Goal: Task Accomplishment & Management: Complete application form

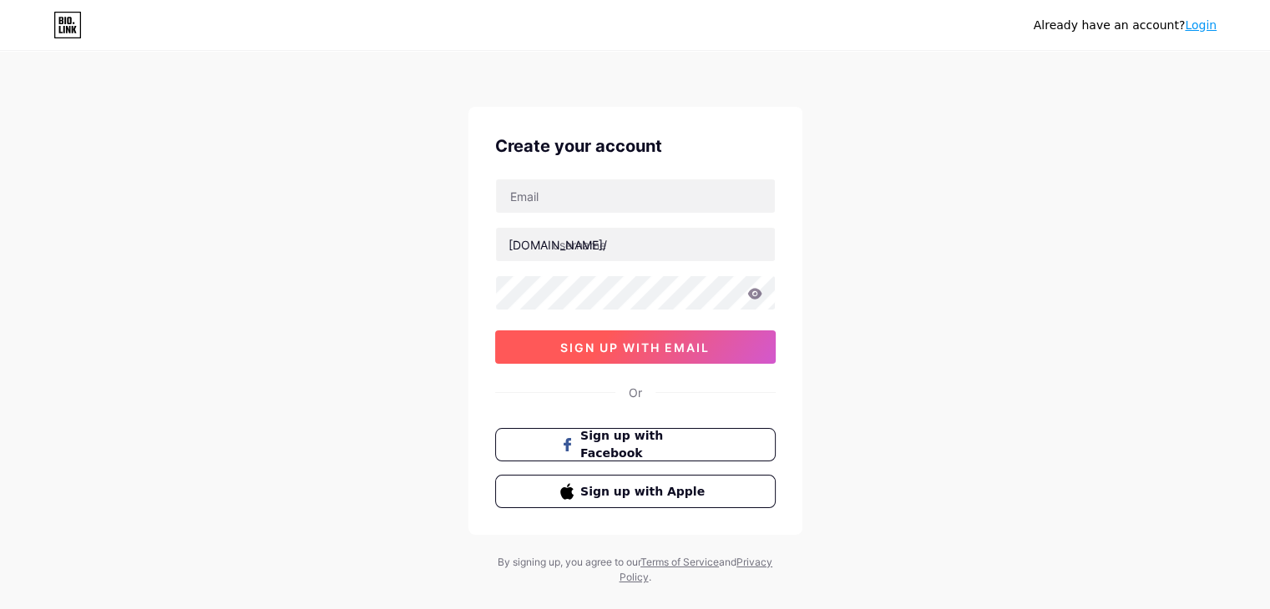
click at [645, 336] on button "sign up with email" at bounding box center [635, 347] width 281 height 33
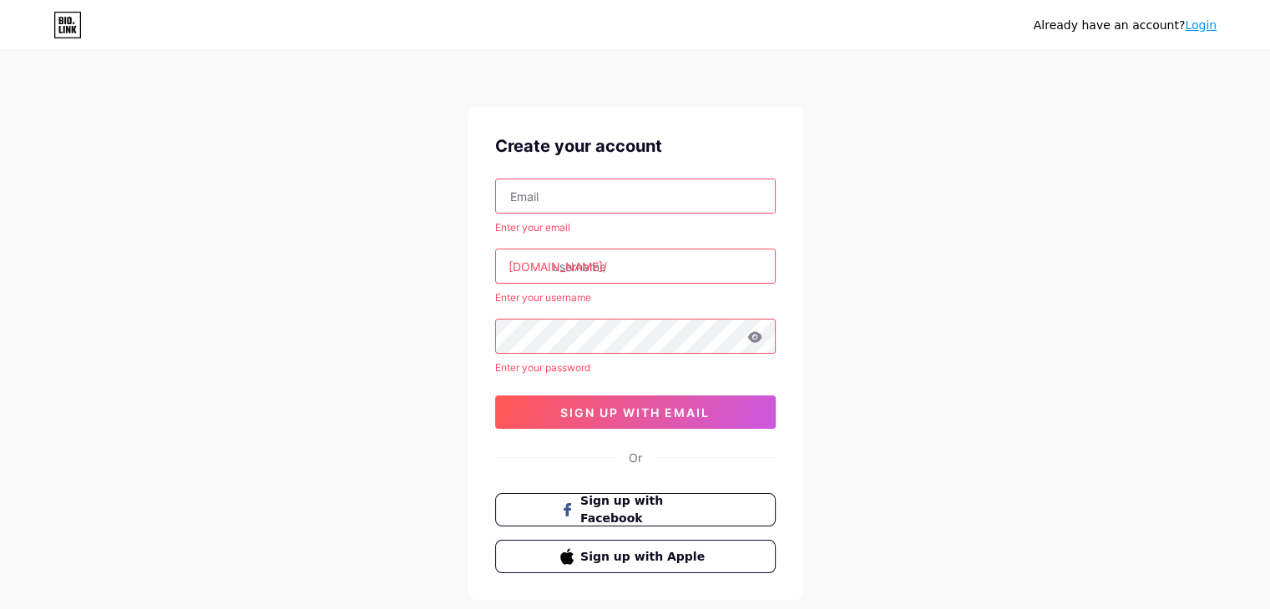
click at [685, 220] on div "Enter your email" at bounding box center [635, 227] width 281 height 15
click at [695, 210] on input "text" at bounding box center [635, 195] width 279 height 33
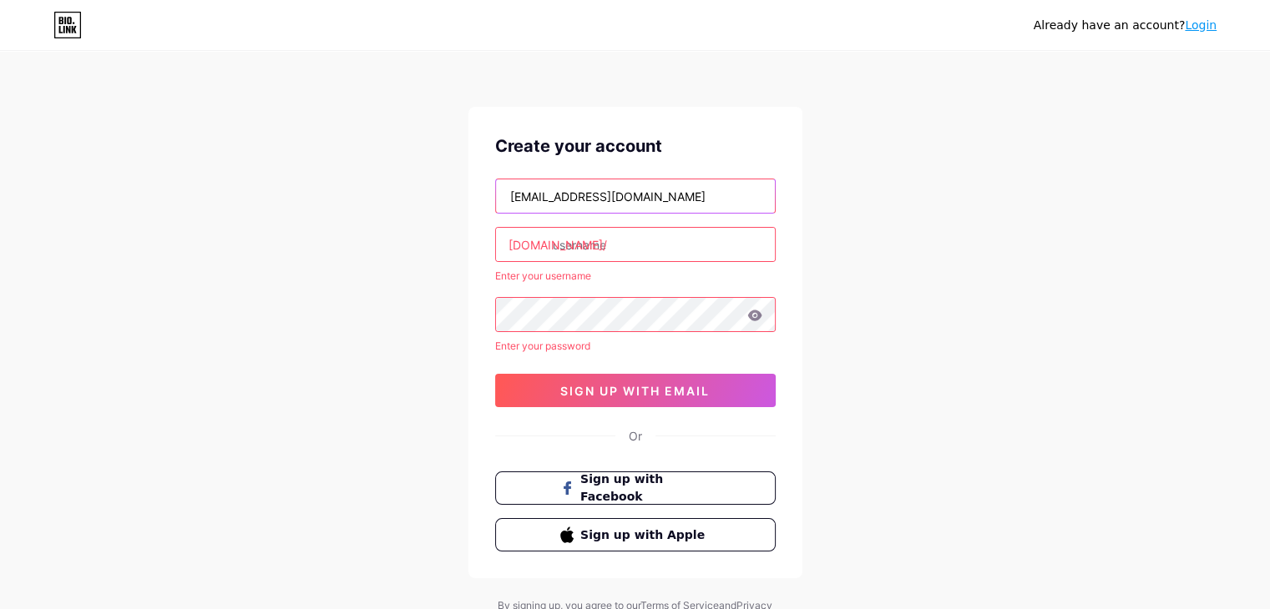
type input "[EMAIL_ADDRESS][DOMAIN_NAME]"
type input "s"
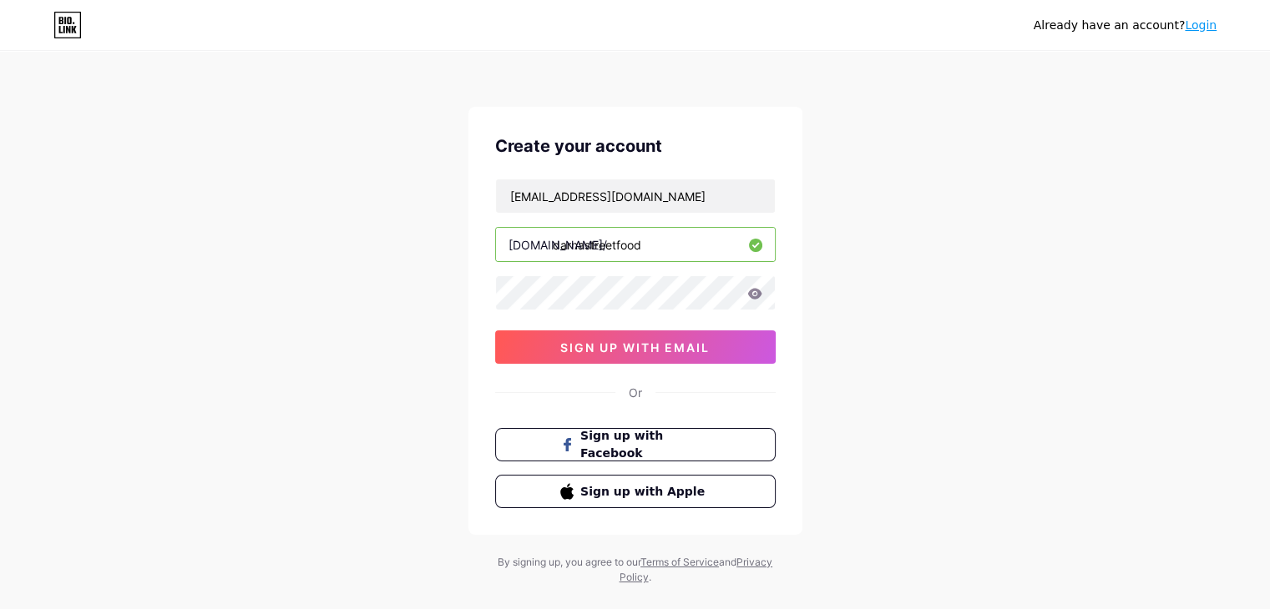
type input "darnastreetfood"
click at [721, 356] on button "sign up with email" at bounding box center [635, 347] width 281 height 33
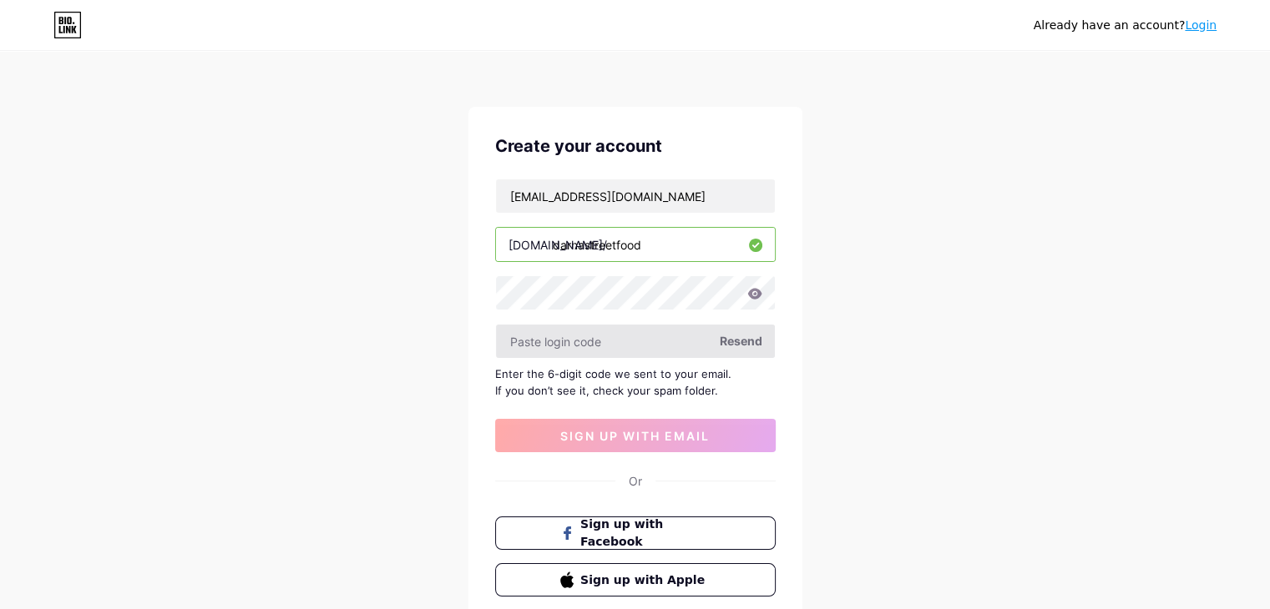
click at [598, 343] on input "text" at bounding box center [635, 341] width 279 height 33
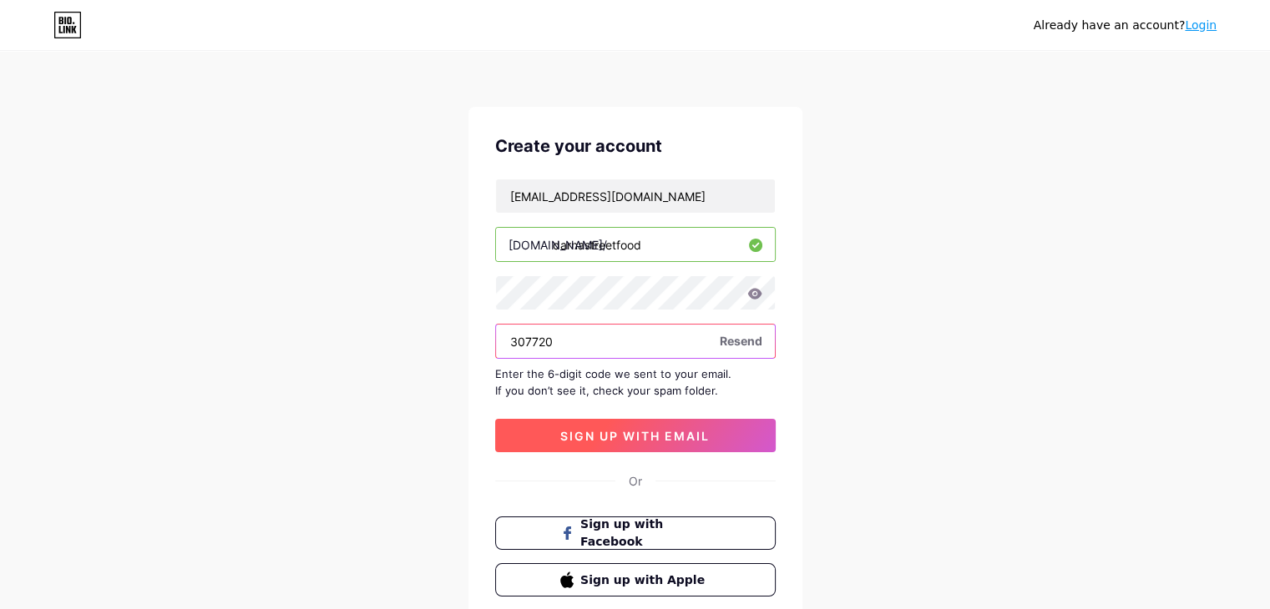
type input "307720"
click at [681, 432] on span "sign up with email" at bounding box center [634, 436] width 149 height 14
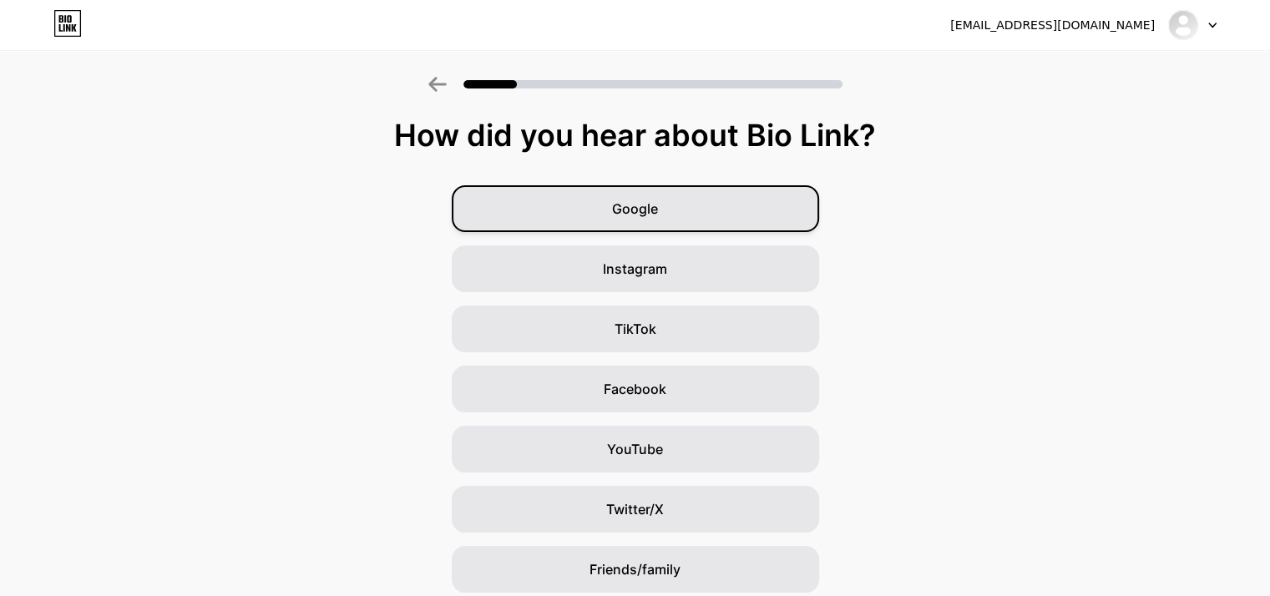
click at [651, 225] on div "Google" at bounding box center [635, 208] width 367 height 47
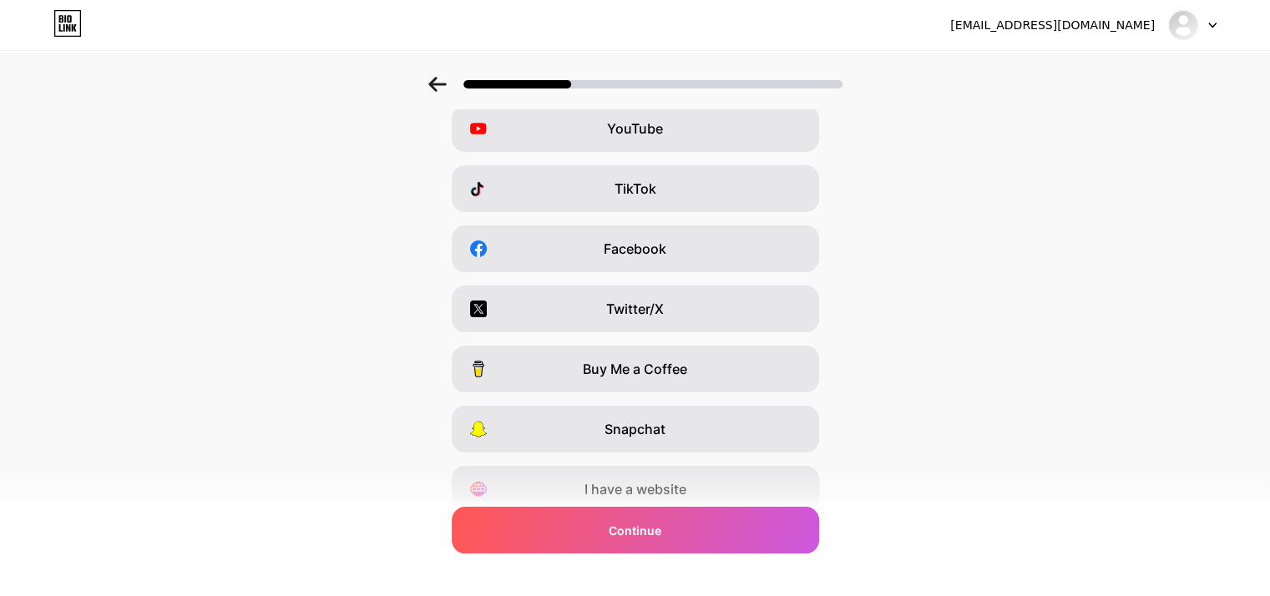
scroll to position [0, 13]
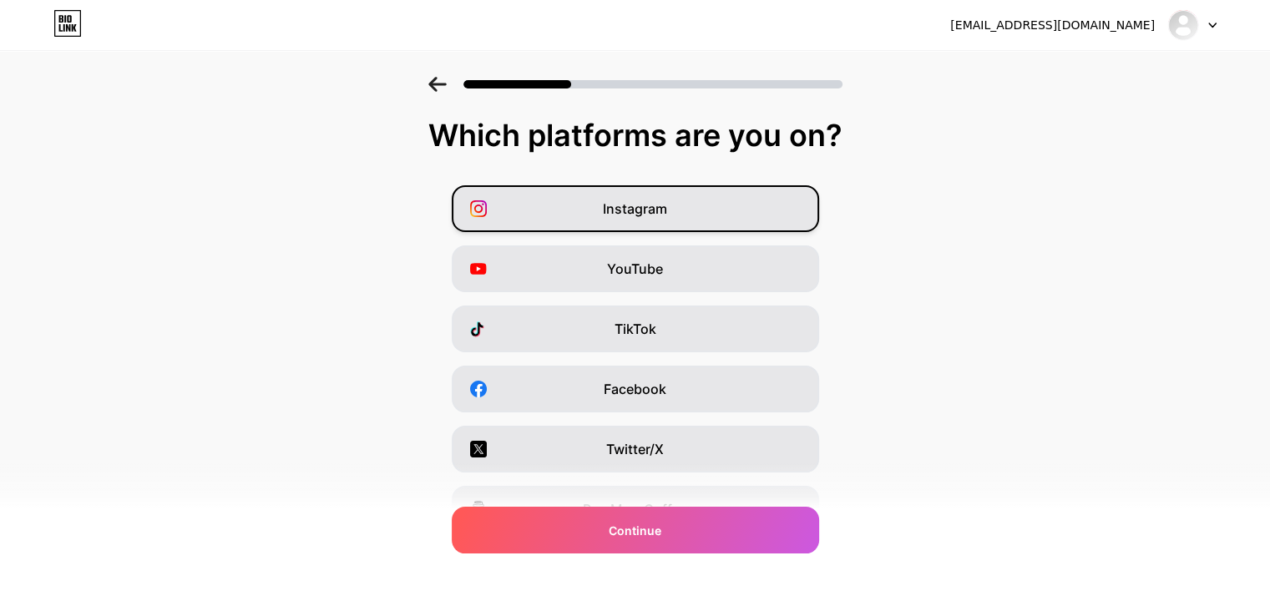
click at [751, 210] on div "Instagram" at bounding box center [635, 208] width 367 height 47
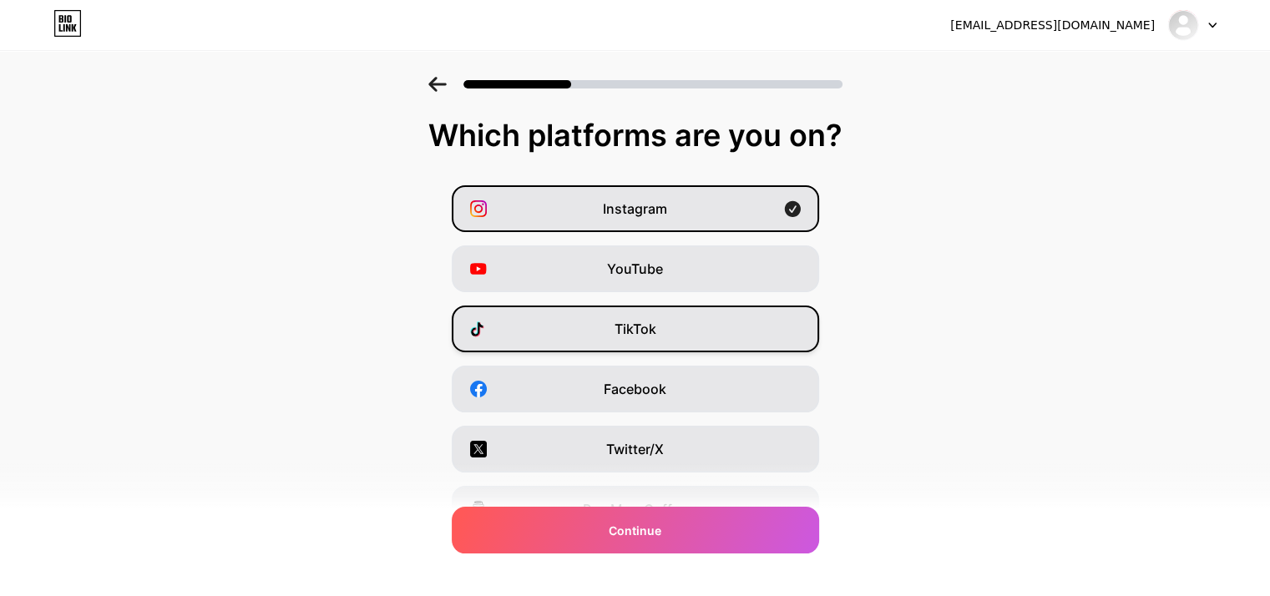
click at [691, 326] on div "TikTok" at bounding box center [635, 329] width 367 height 47
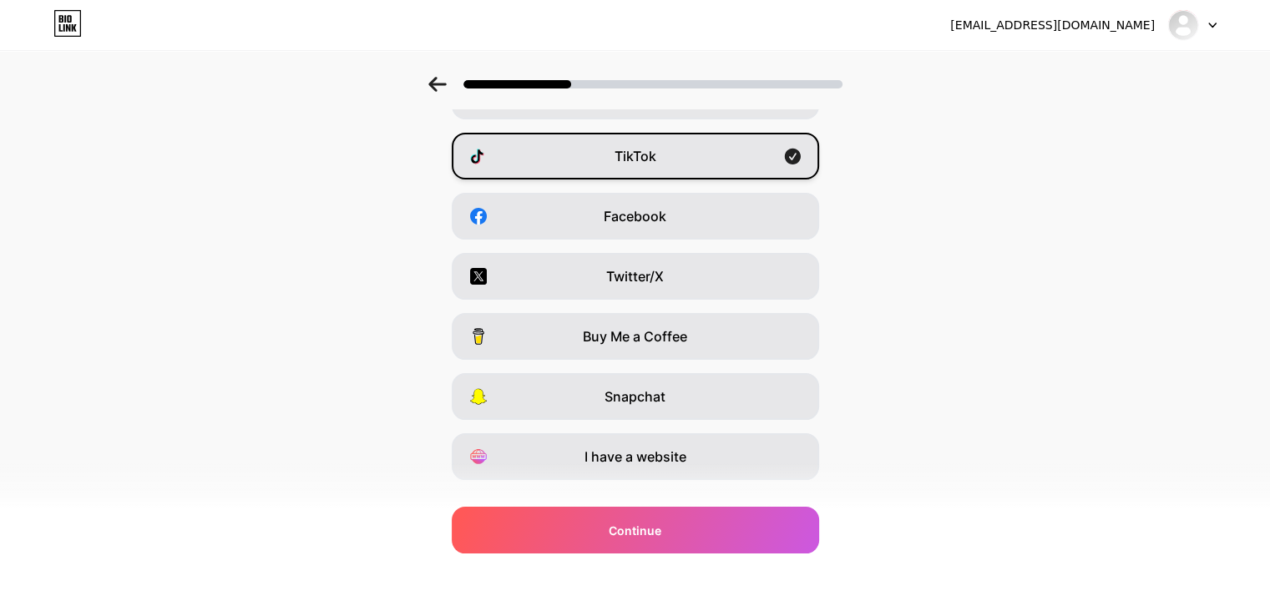
scroll to position [207, 13]
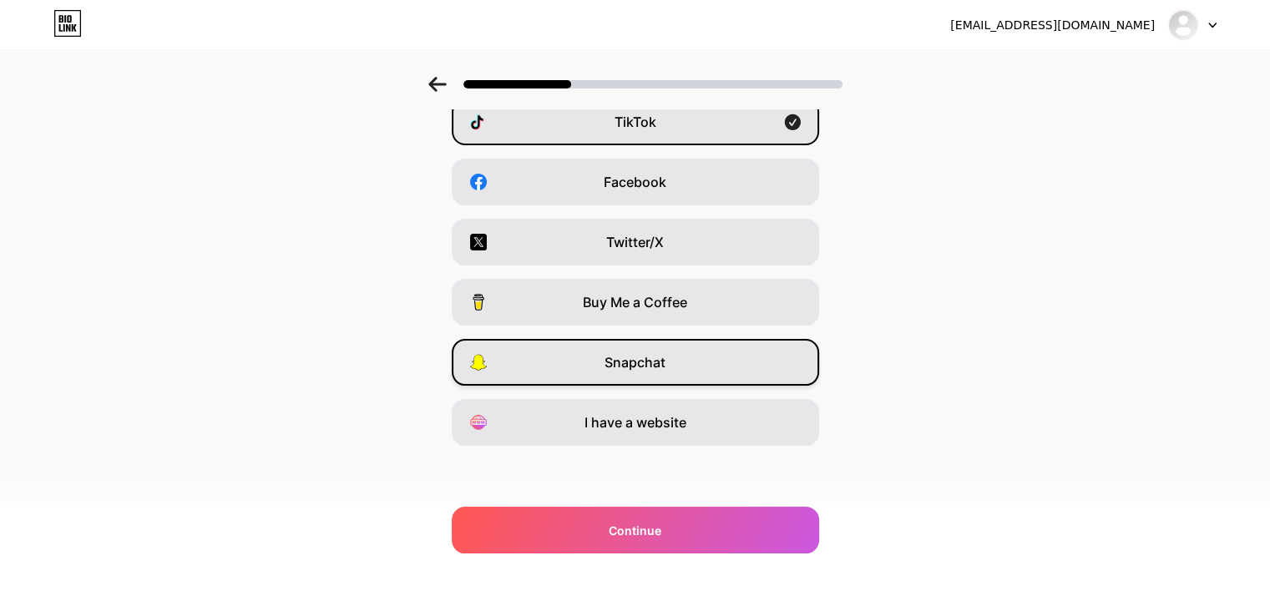
click at [690, 371] on div "Snapchat" at bounding box center [635, 362] width 367 height 47
click at [725, 483] on div "Which platforms are you on? Instagram YouTube TikTok Facebook Twitter/X Buy Me …" at bounding box center [635, 221] width 1270 height 618
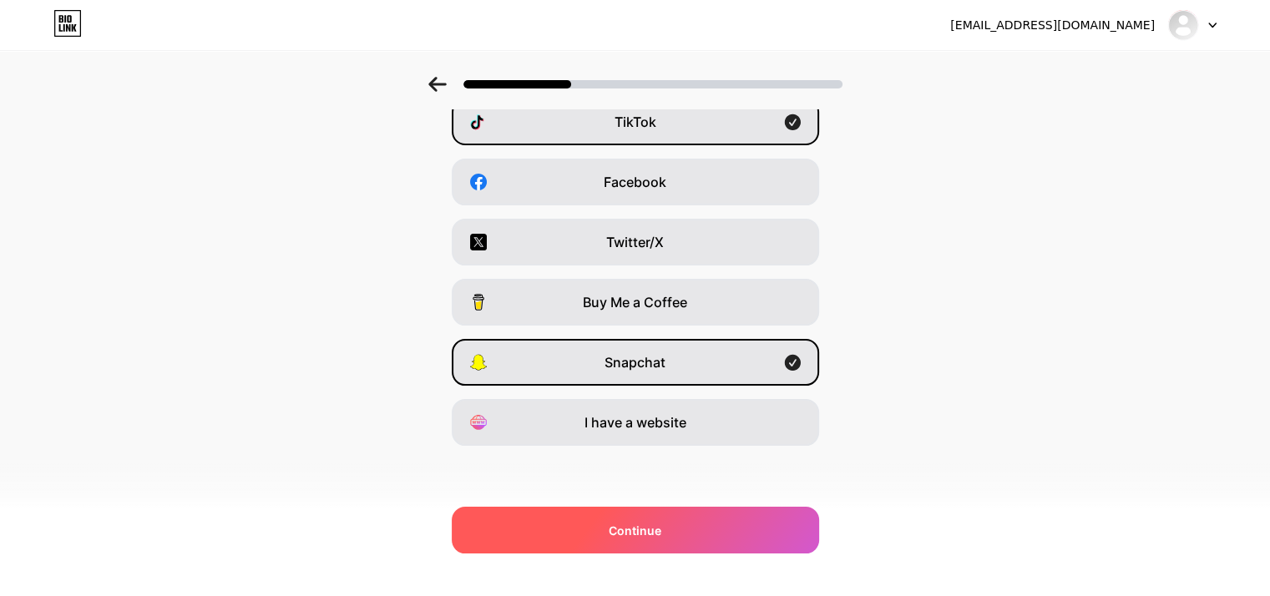
click at [695, 518] on div "Continue" at bounding box center [635, 530] width 367 height 47
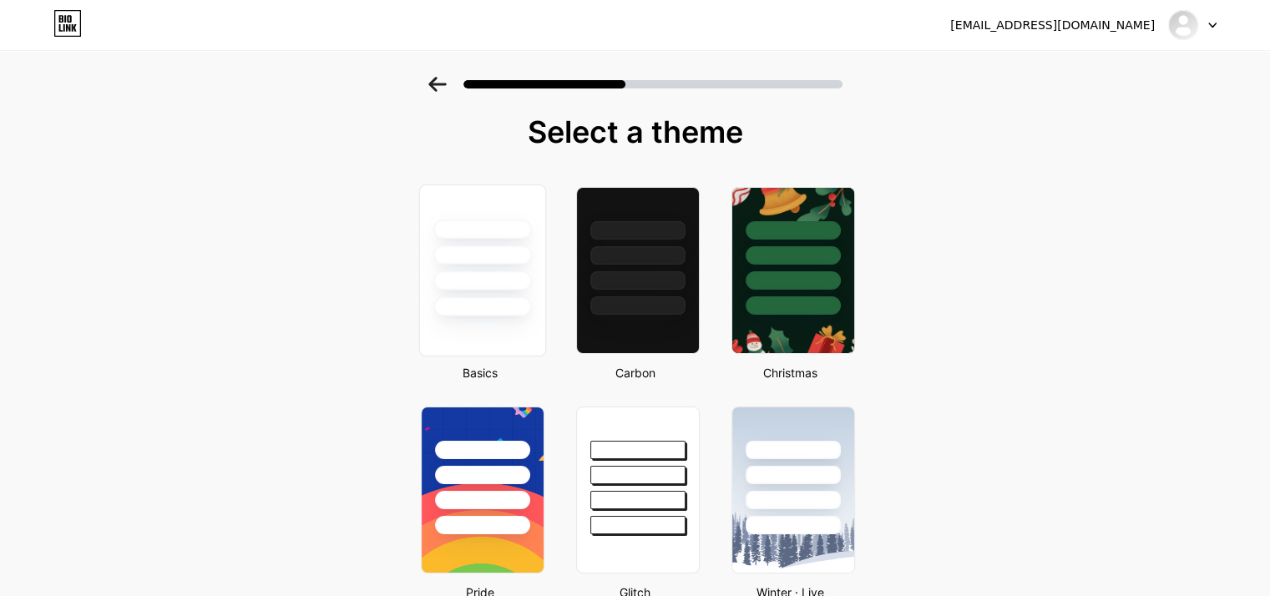
scroll to position [2, 0]
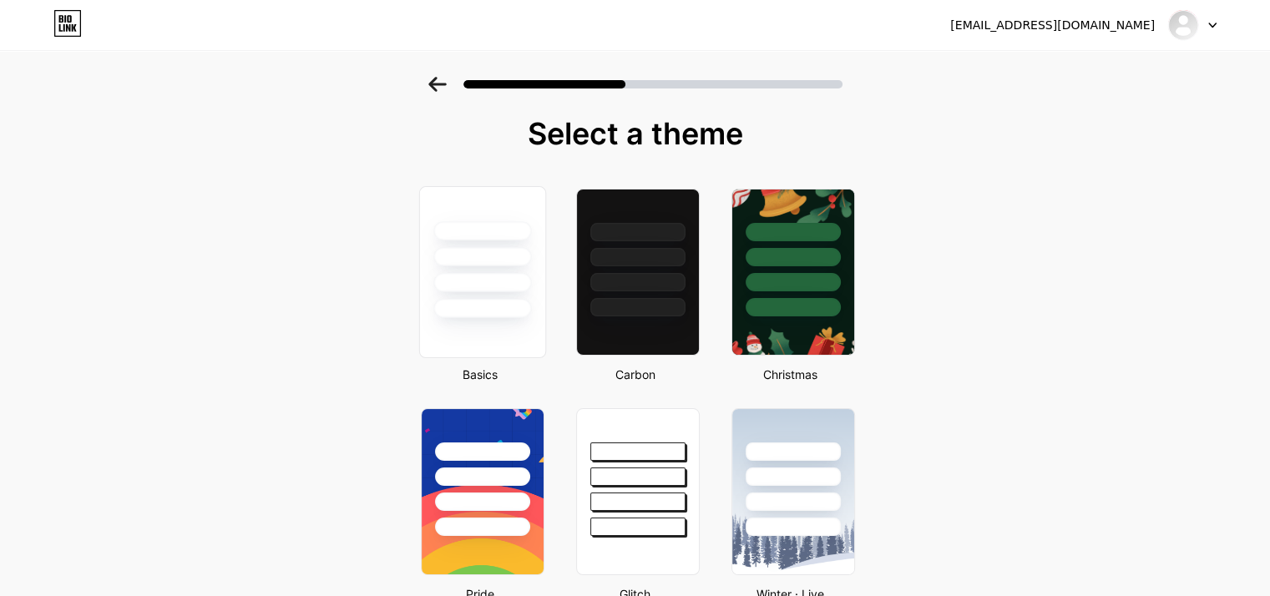
click at [518, 265] on div at bounding box center [481, 252] width 125 height 131
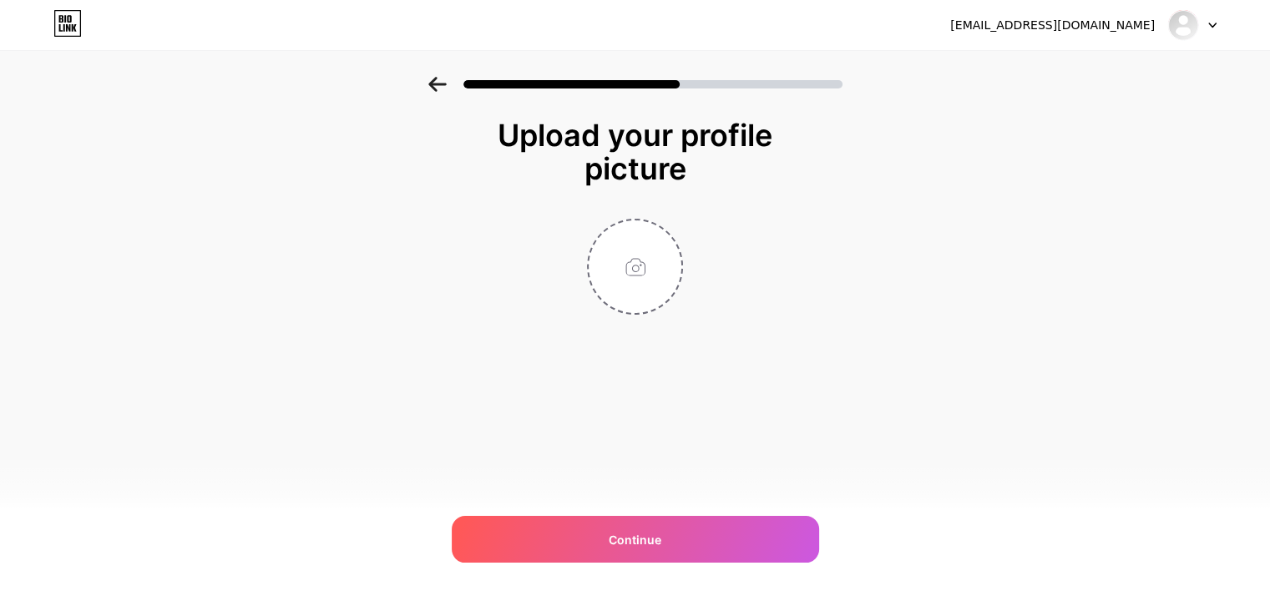
scroll to position [0, 0]
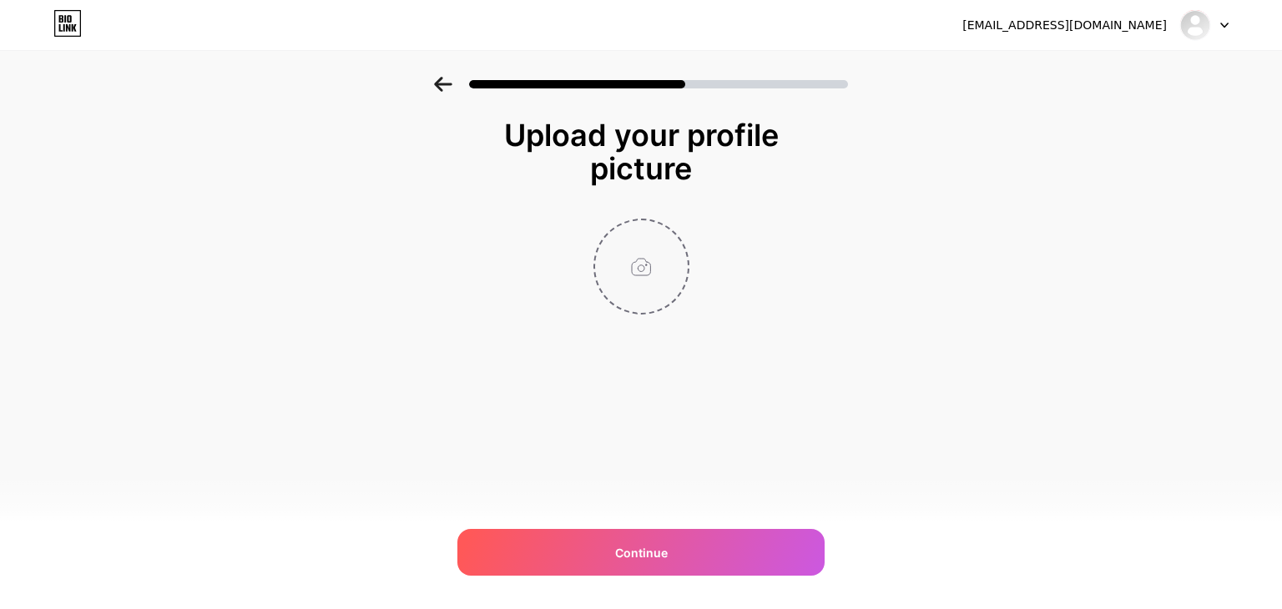
click at [630, 291] on input "file" at bounding box center [641, 266] width 93 height 93
type input "C:\fakepath\ChatGPT Image 25 août 2025, 14_53_15.png"
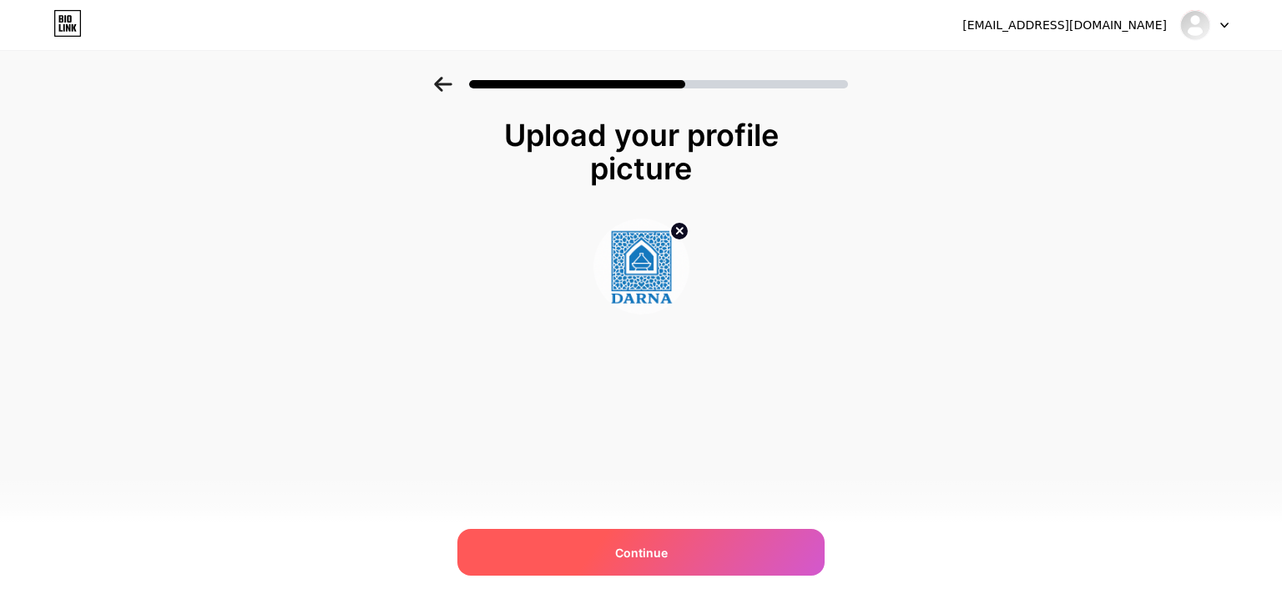
click at [591, 531] on div "Continue" at bounding box center [641, 552] width 367 height 47
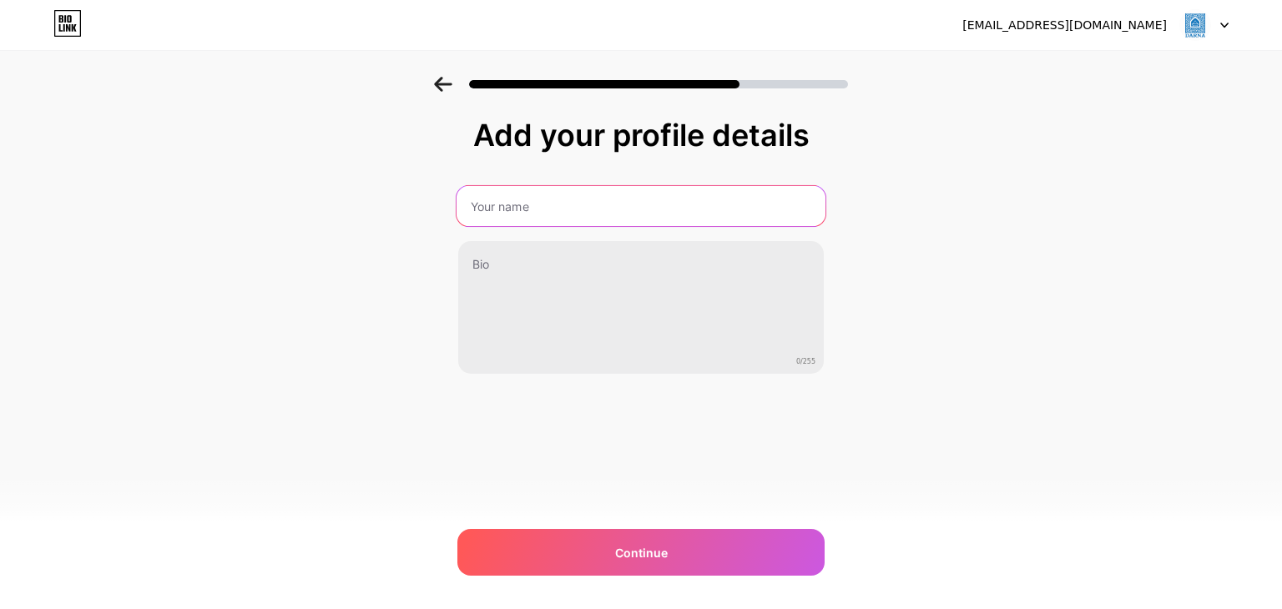
click at [559, 197] on input "text" at bounding box center [641, 206] width 369 height 40
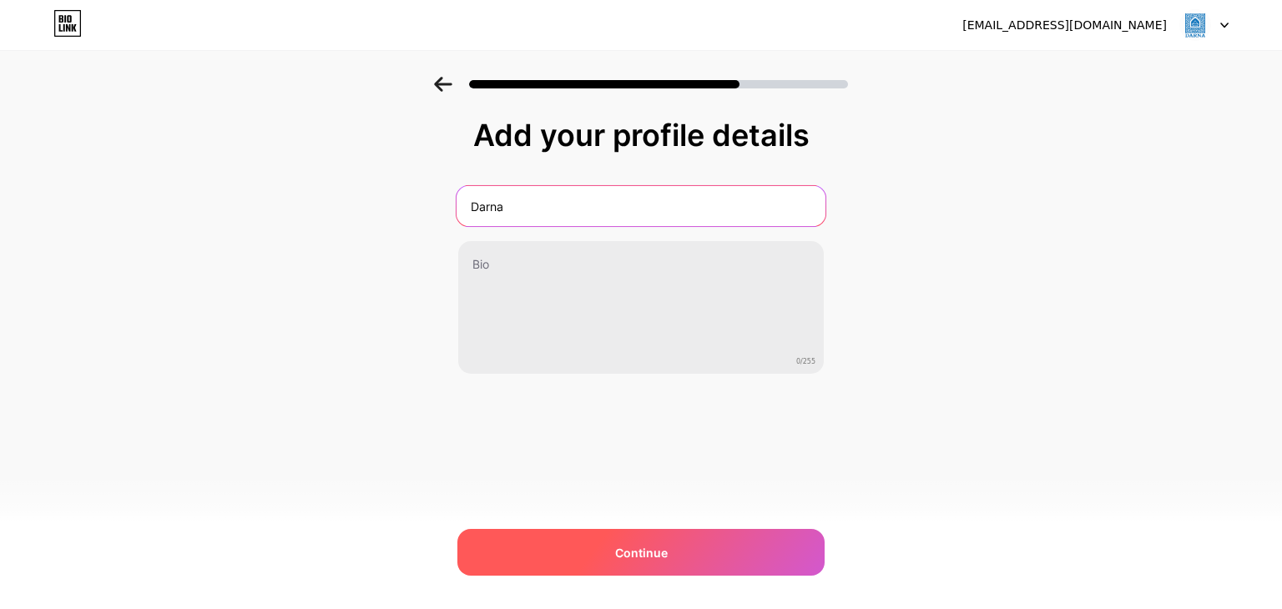
type input "Darna"
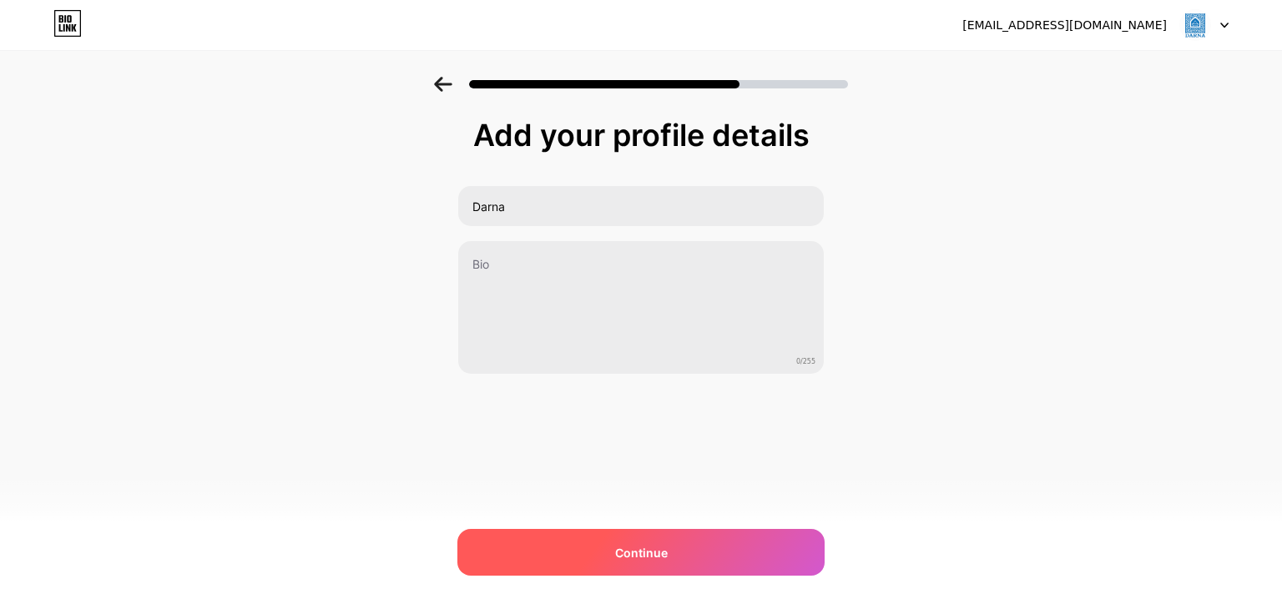
click at [641, 552] on span "Continue" at bounding box center [641, 553] width 53 height 18
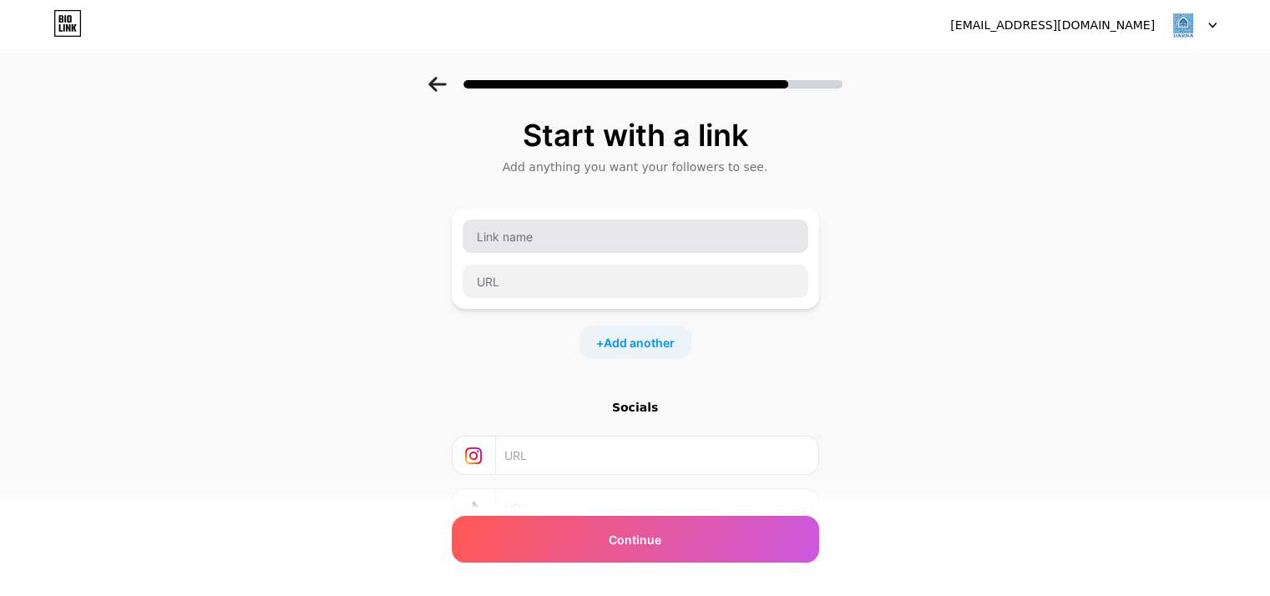
scroll to position [132, 0]
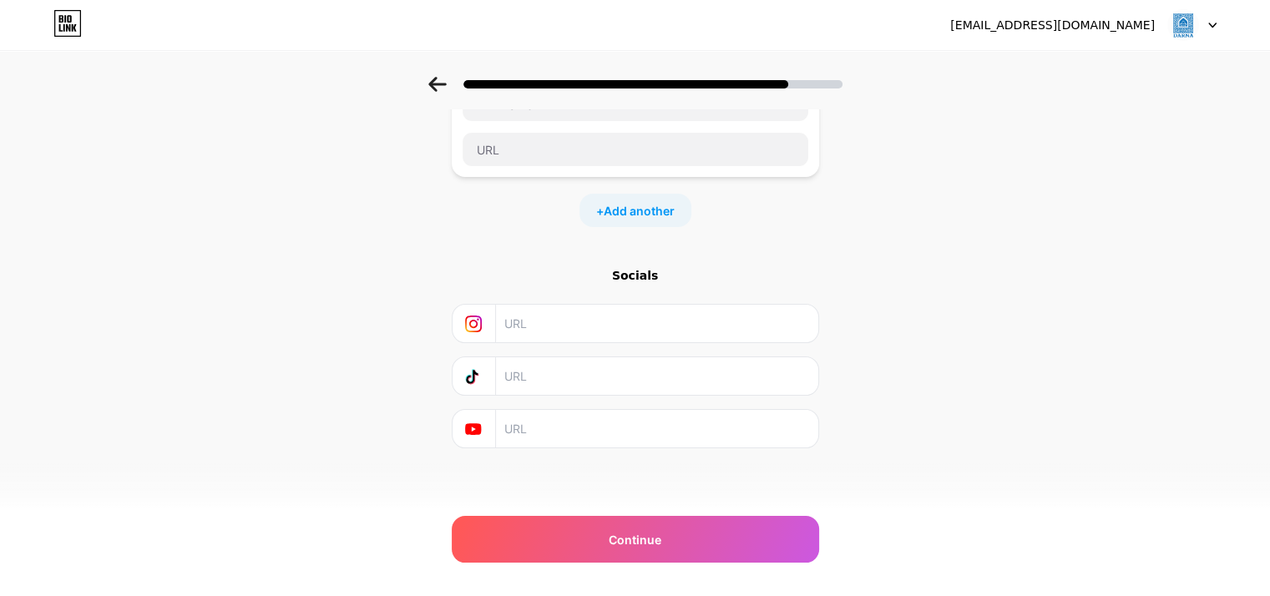
click at [637, 223] on div "+ Add another" at bounding box center [635, 210] width 112 height 33
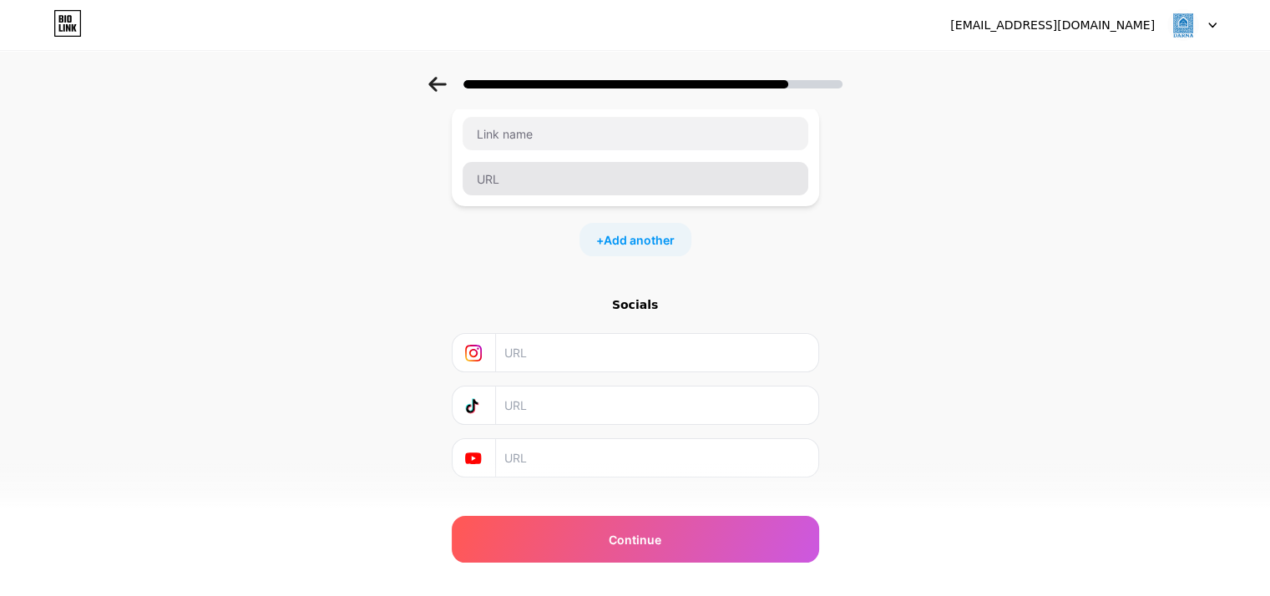
scroll to position [248, 0]
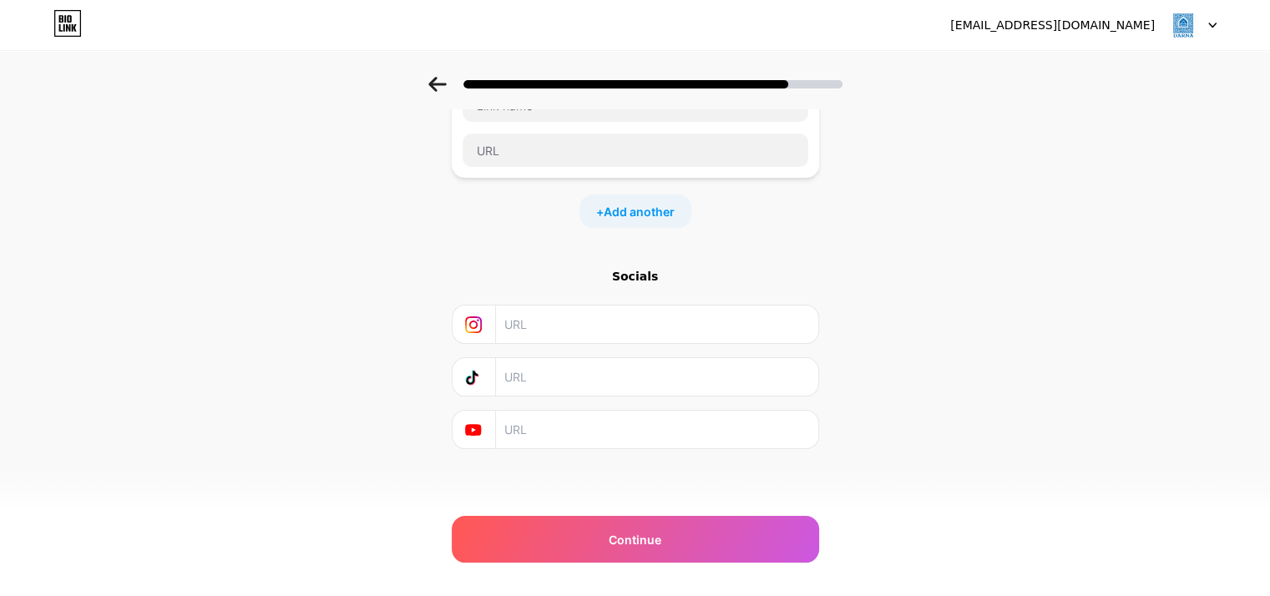
click at [540, 336] on input "text" at bounding box center [655, 325] width 303 height 38
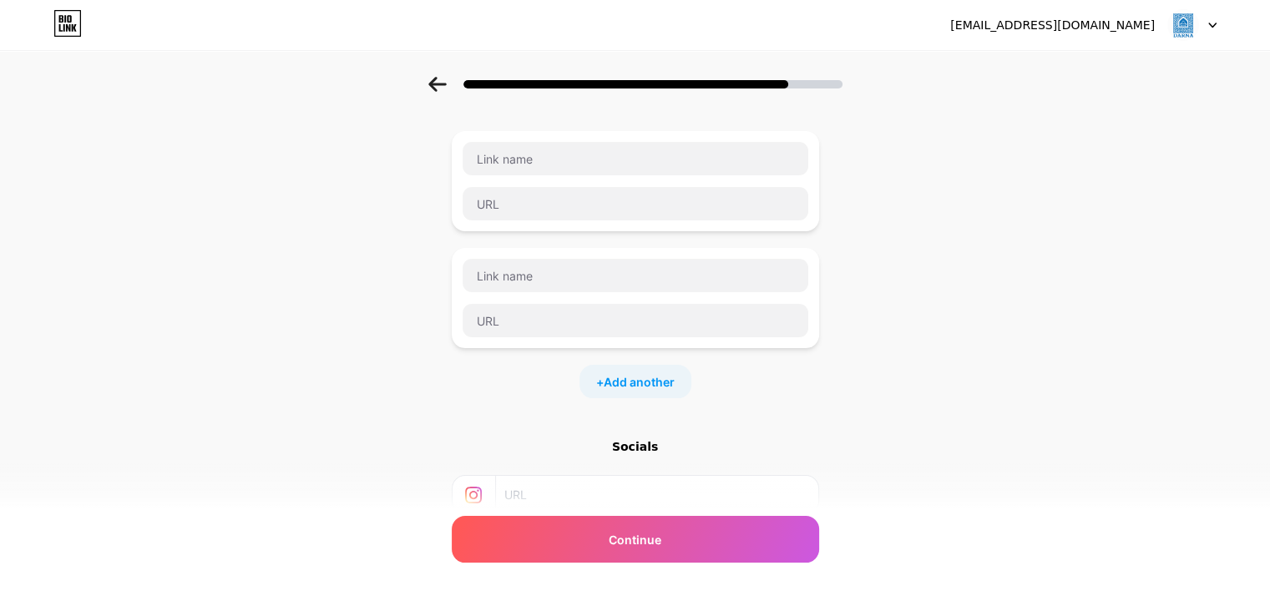
scroll to position [0, 0]
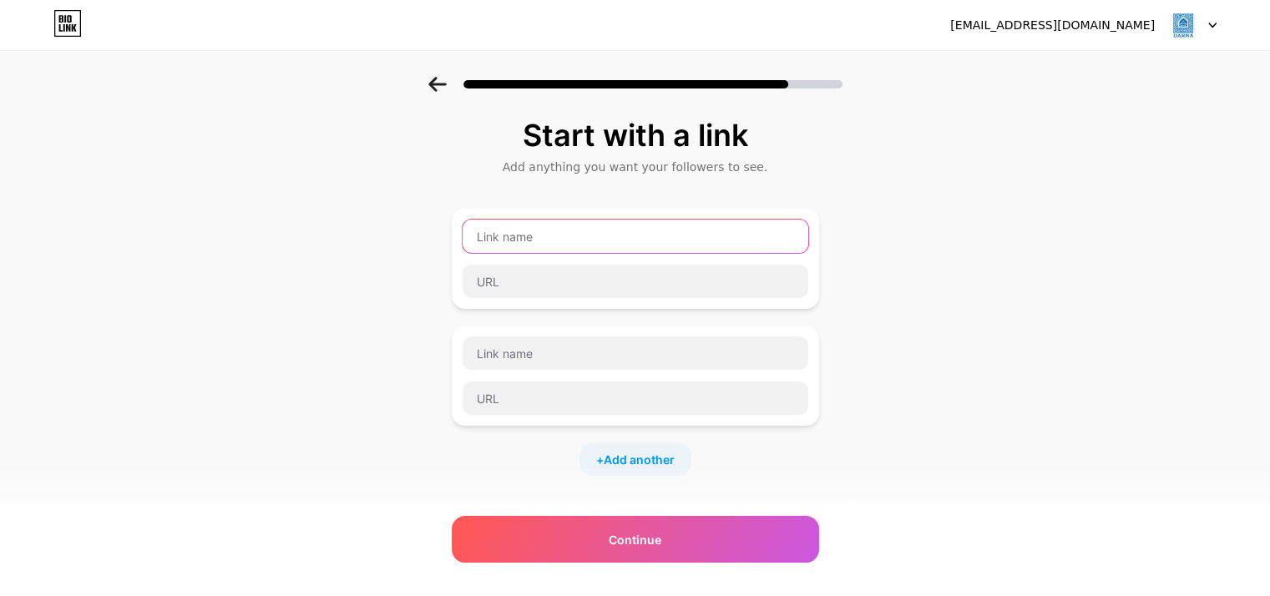
click at [563, 241] on input "text" at bounding box center [636, 236] width 346 height 33
type input "WhatsApp"
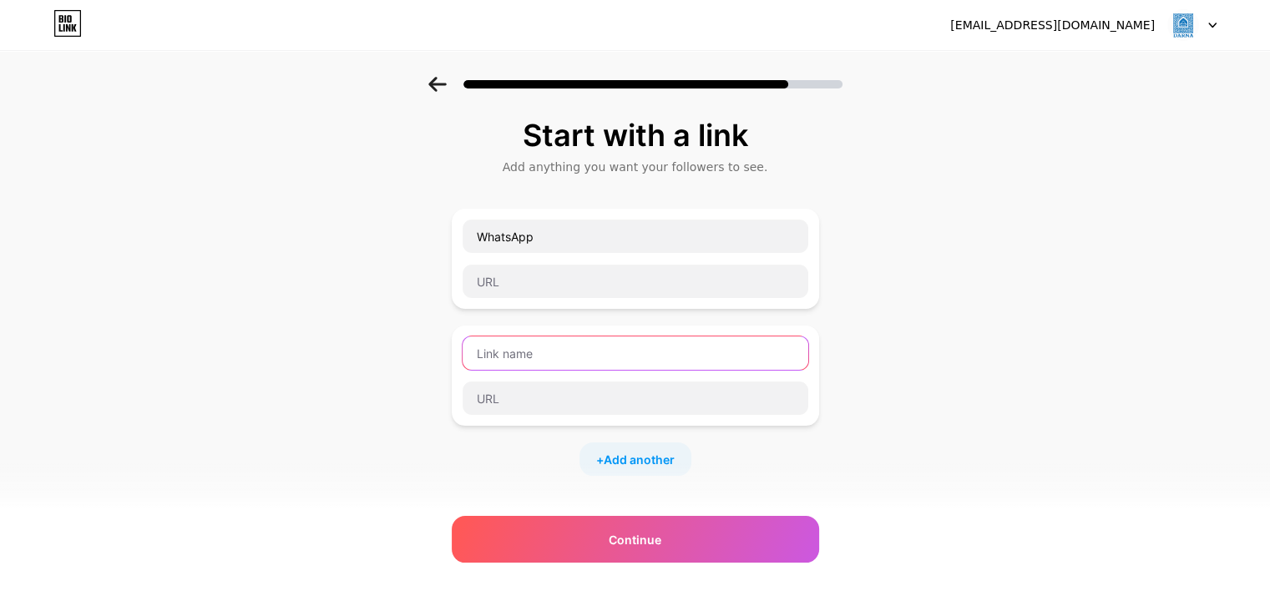
click at [521, 362] on input "text" at bounding box center [636, 352] width 346 height 33
type input "Snapchat"
click at [202, 341] on div "Start with a link Add anything you want your followers to see. WhatsApp Snapcha…" at bounding box center [635, 429] width 1270 height 704
click at [150, 277] on div "Start with a link Add anything you want your followers to see. WhatsApp Snapcha…" at bounding box center [635, 429] width 1270 height 704
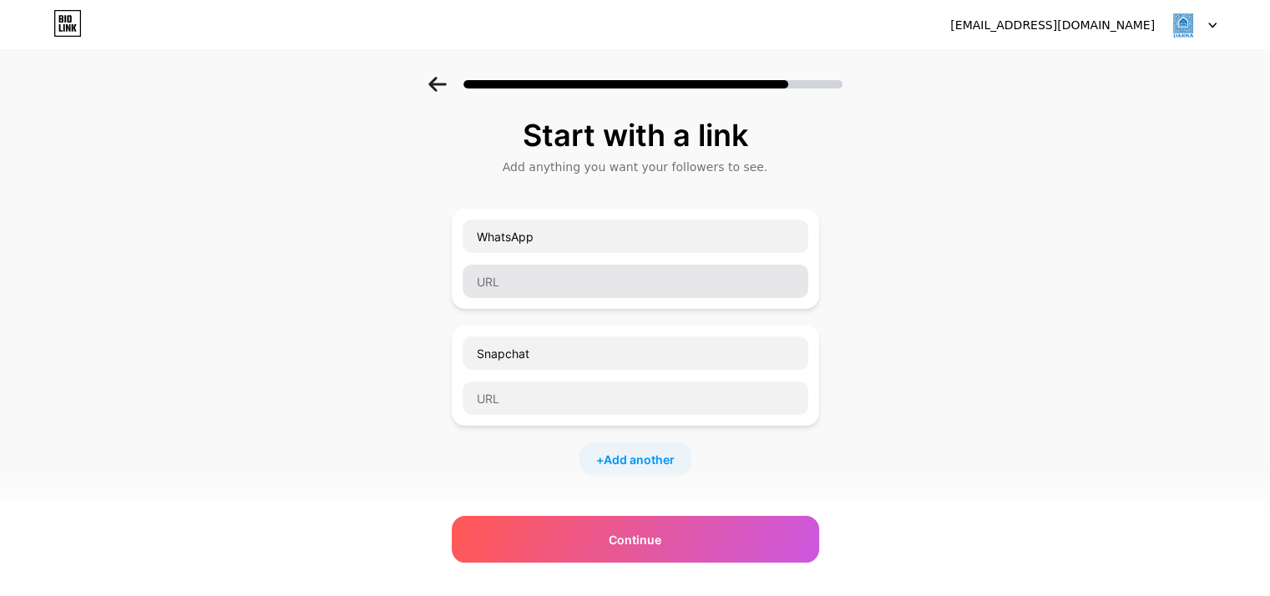
scroll to position [248, 0]
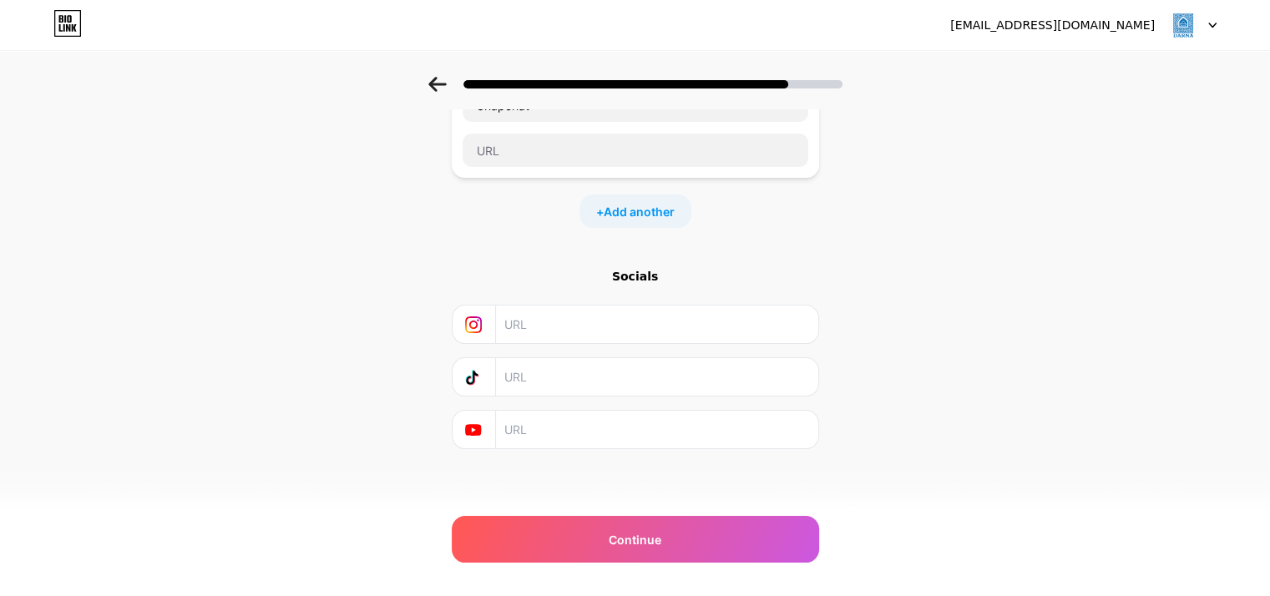
click at [551, 370] on input "text" at bounding box center [655, 377] width 303 height 38
paste input "[URL][DOMAIN_NAME][DOMAIN_NAME]"
type input "[URL][DOMAIN_NAME][DOMAIN_NAME]"
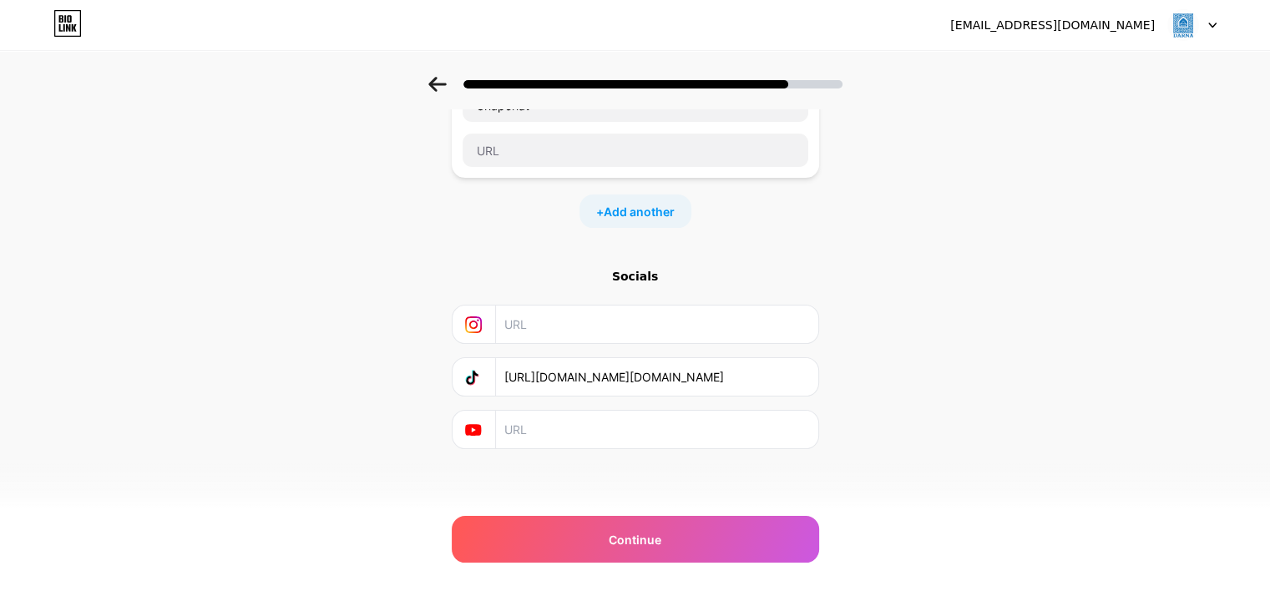
click at [186, 453] on div "Start with a link Add anything you want your followers to see. WhatsApp Snapcha…" at bounding box center [635, 181] width 1270 height 704
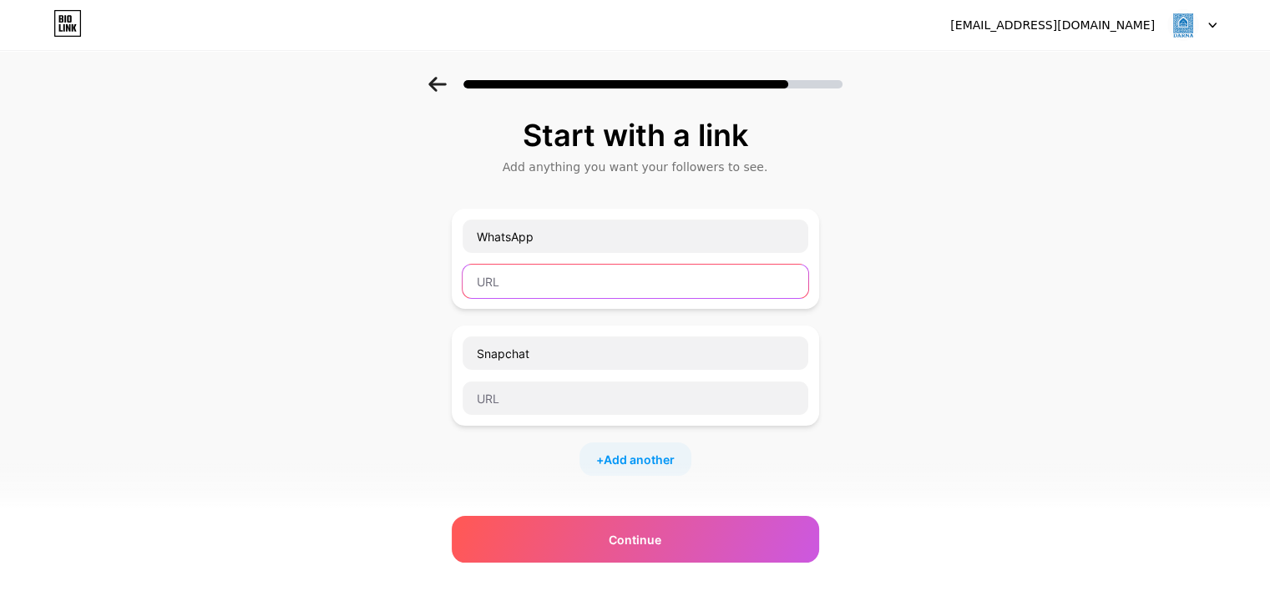
click at [582, 281] on input "text" at bounding box center [636, 281] width 346 height 33
paste input "[URL][DOMAIN_NAME]"
type input "[URL][DOMAIN_NAME]"
click at [371, 305] on div "Start with a link Add anything you want your followers to see. WhatsApp [URL][D…" at bounding box center [635, 429] width 1270 height 704
click at [18, 271] on div "Start with a link Add anything you want your followers to see. WhatsApp [URL][D…" at bounding box center [635, 429] width 1270 height 704
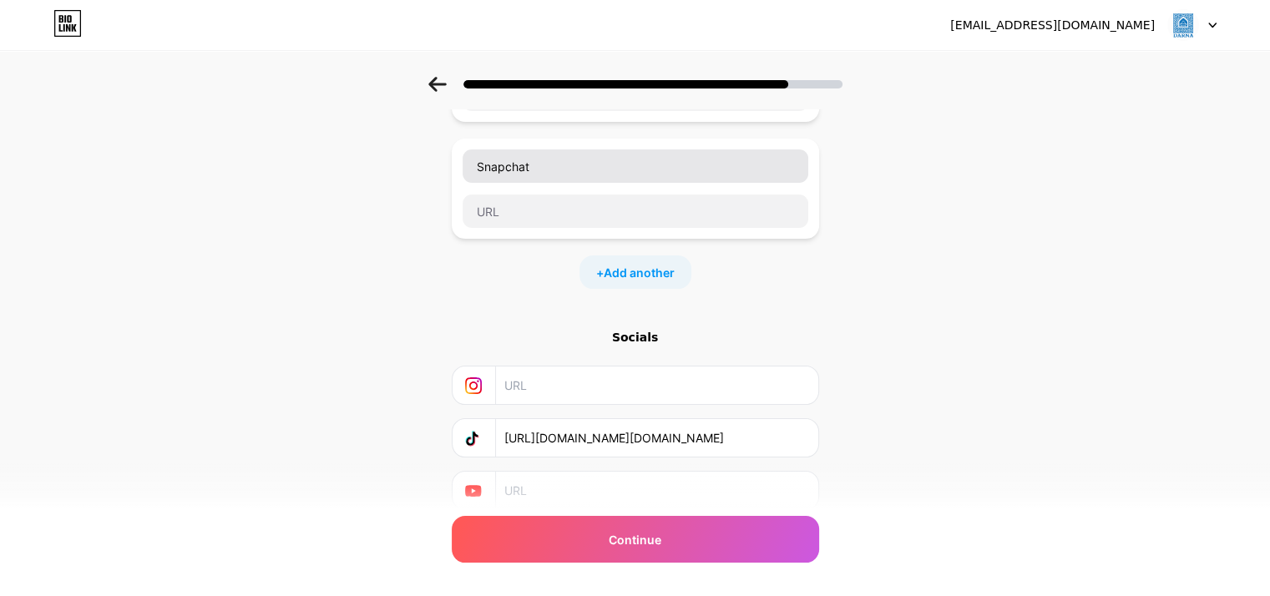
scroll to position [247, 0]
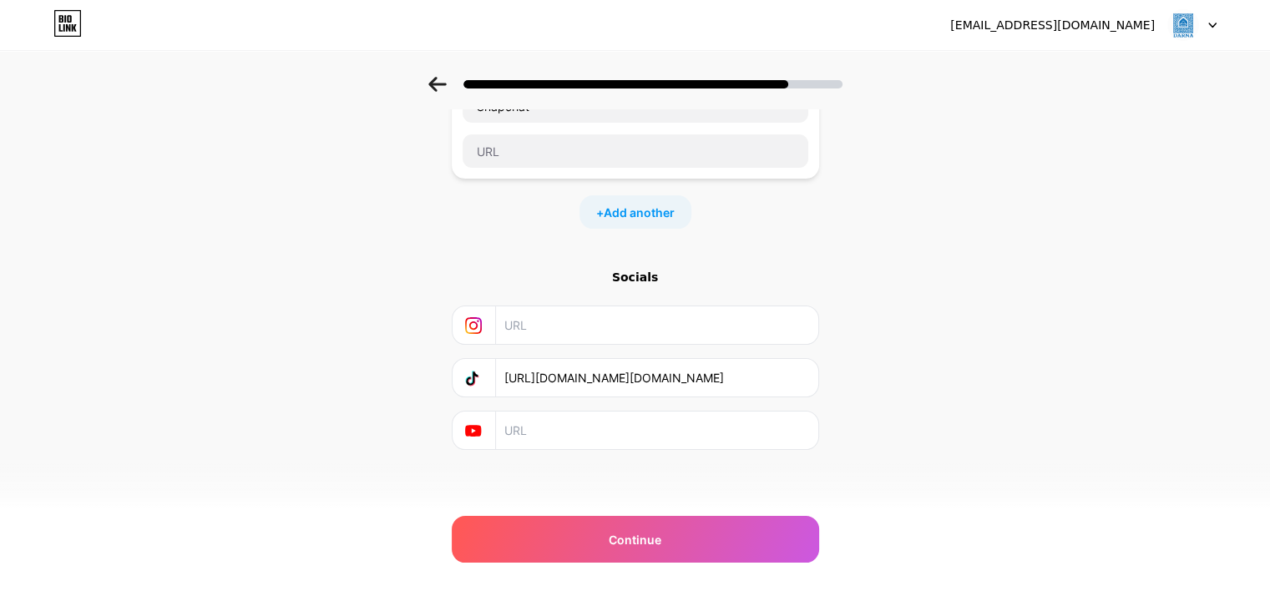
click at [528, 330] on input "text" at bounding box center [655, 325] width 303 height 38
paste input "[URL][DOMAIN_NAME][DOMAIN_NAME]"
type input "[URL][DOMAIN_NAME][DOMAIN_NAME]"
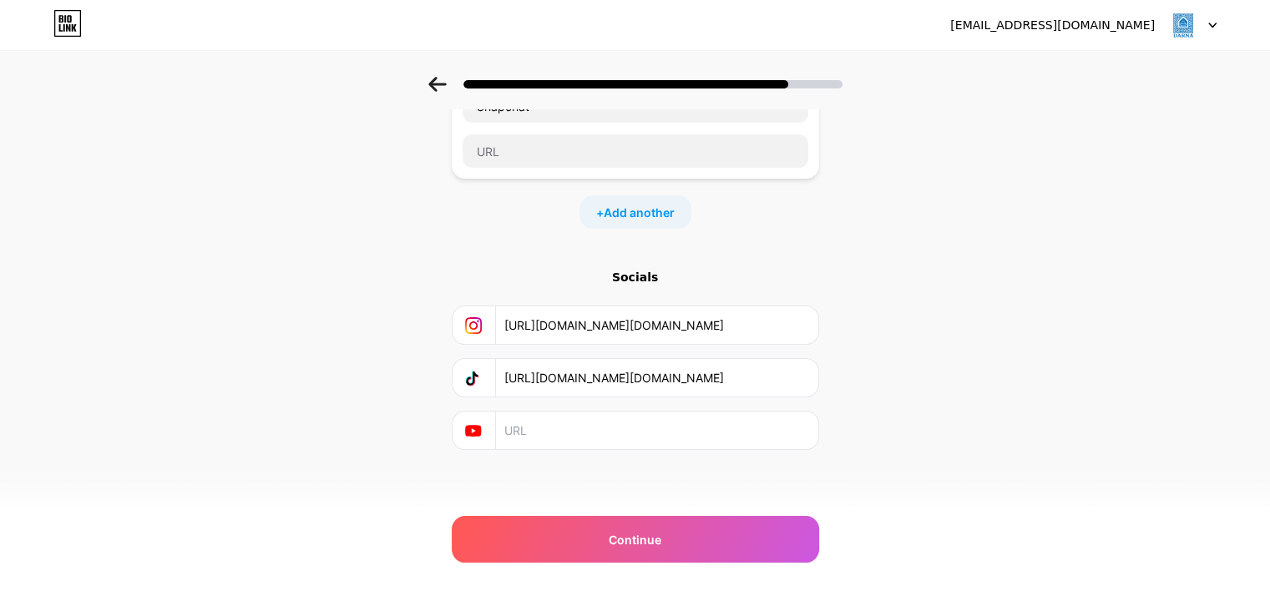
click at [132, 235] on div "Start with a link Add anything you want your followers to see. WhatsApp [URL][D…" at bounding box center [635, 182] width 1270 height 704
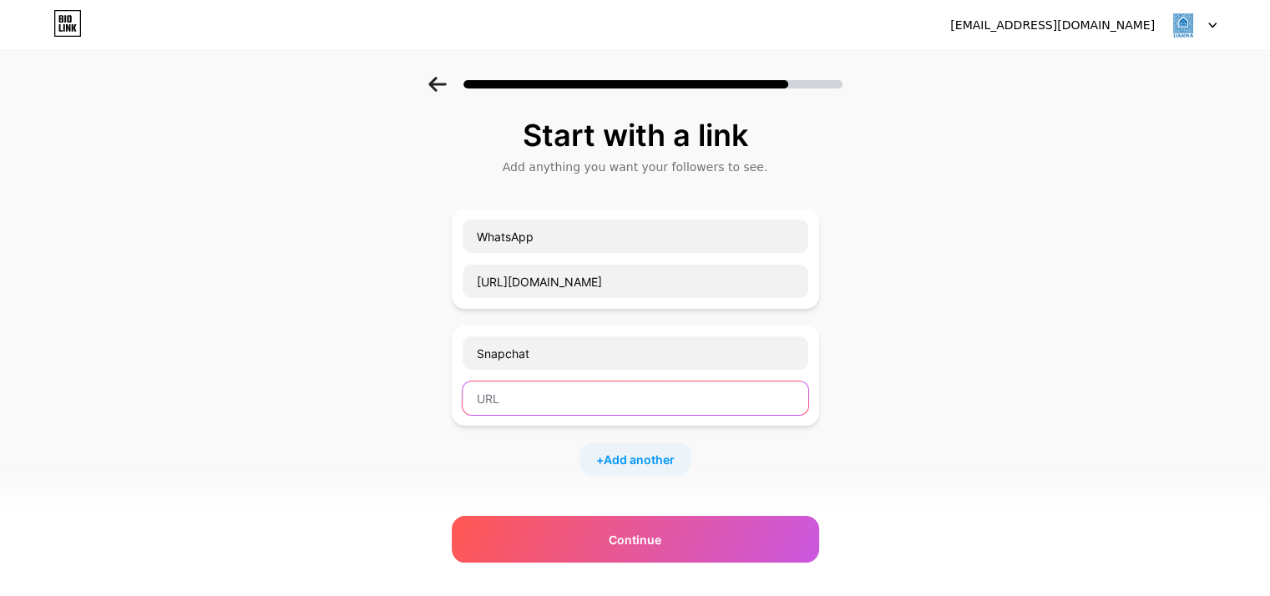
click at [550, 388] on input "text" at bounding box center [636, 398] width 346 height 33
paste input "[URL][DOMAIN_NAME][DOMAIN_NAME]"
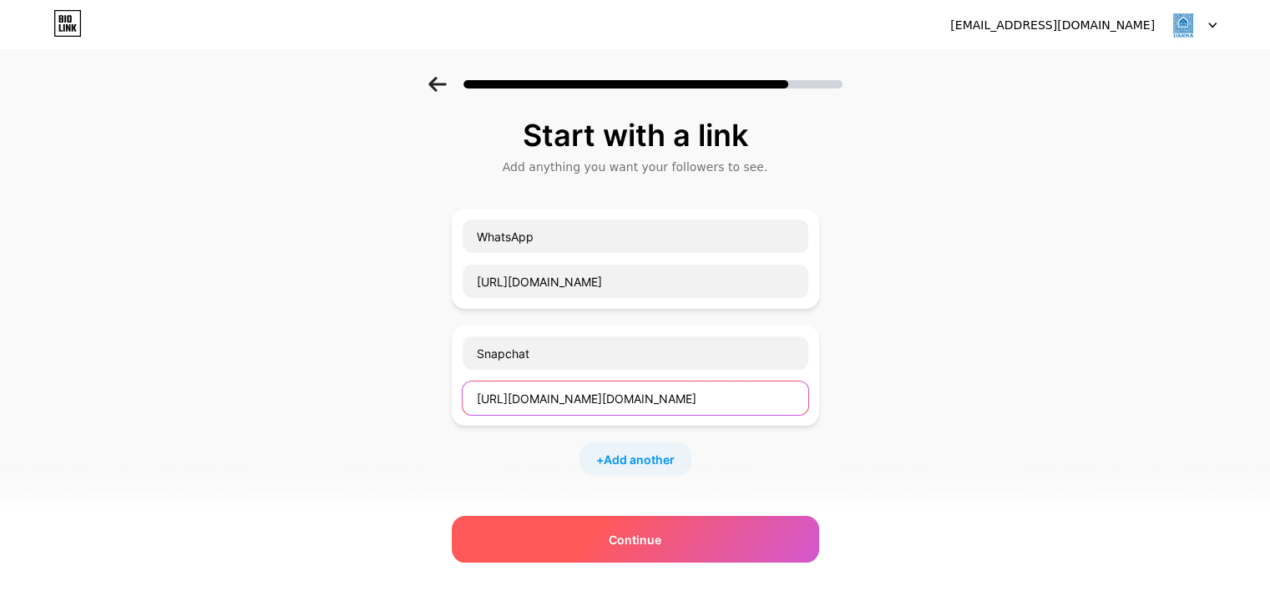
type input "[URL][DOMAIN_NAME][DOMAIN_NAME]"
click at [623, 543] on span "Continue" at bounding box center [635, 540] width 53 height 18
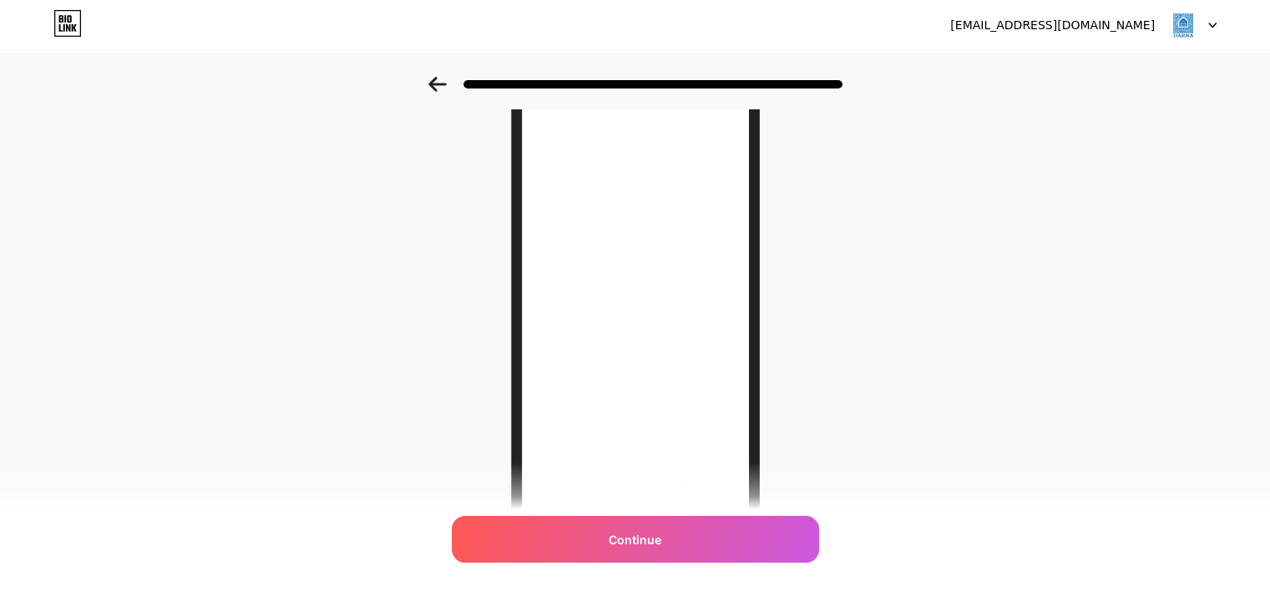
scroll to position [136, 0]
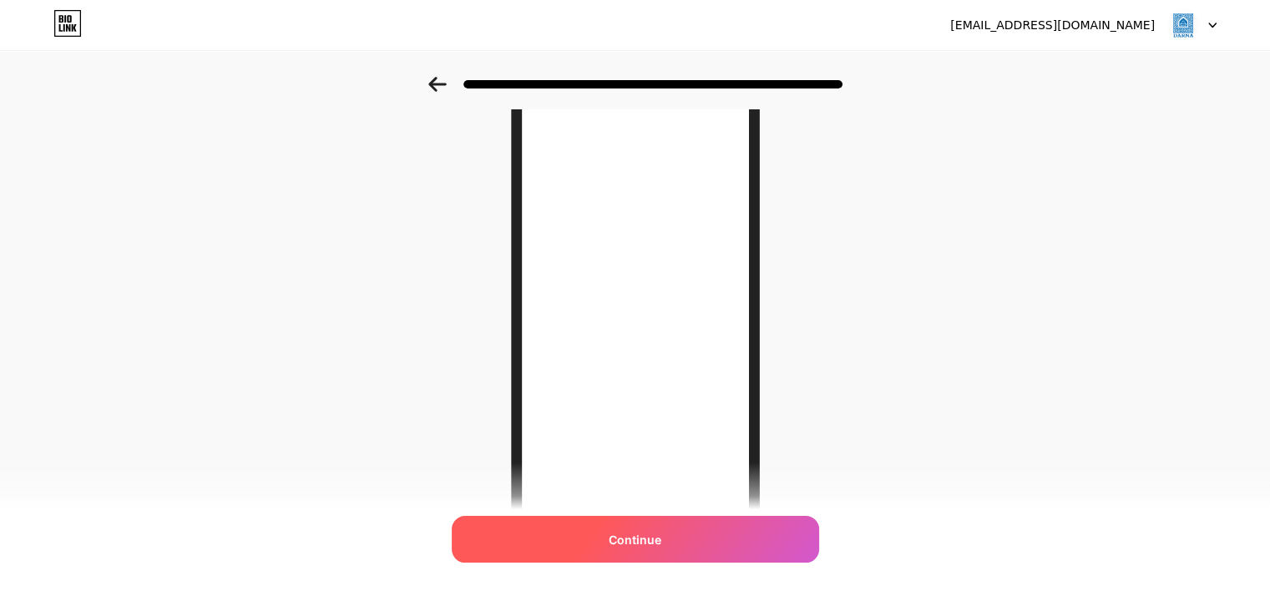
click at [657, 549] on div "Continue" at bounding box center [635, 539] width 367 height 47
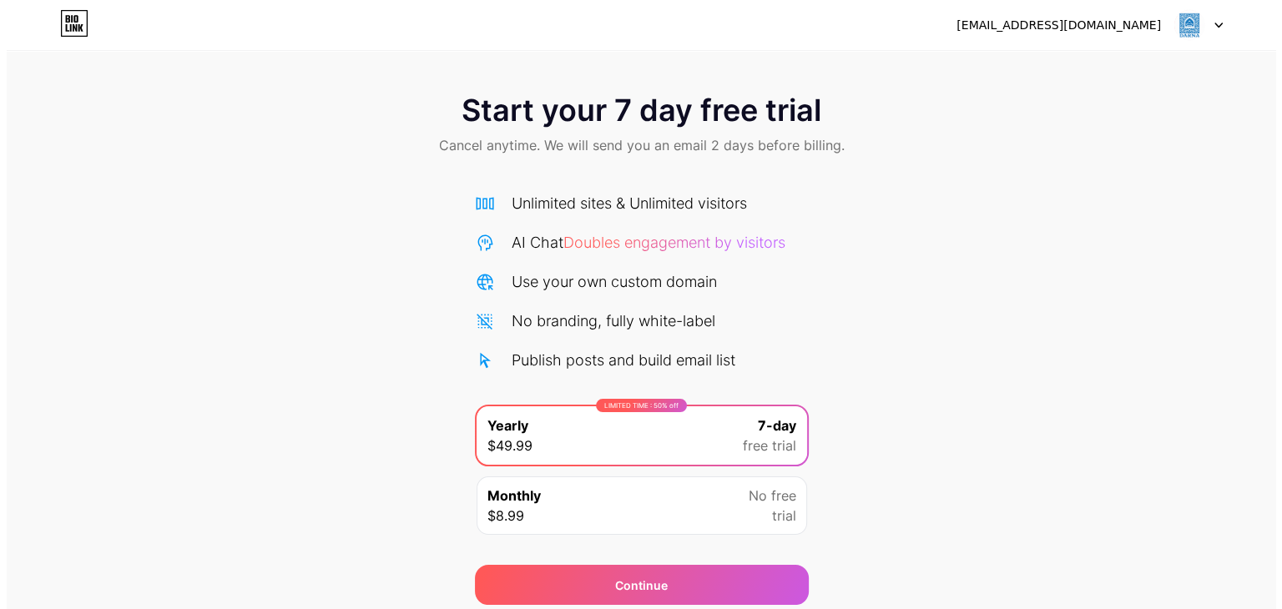
scroll to position [62, 0]
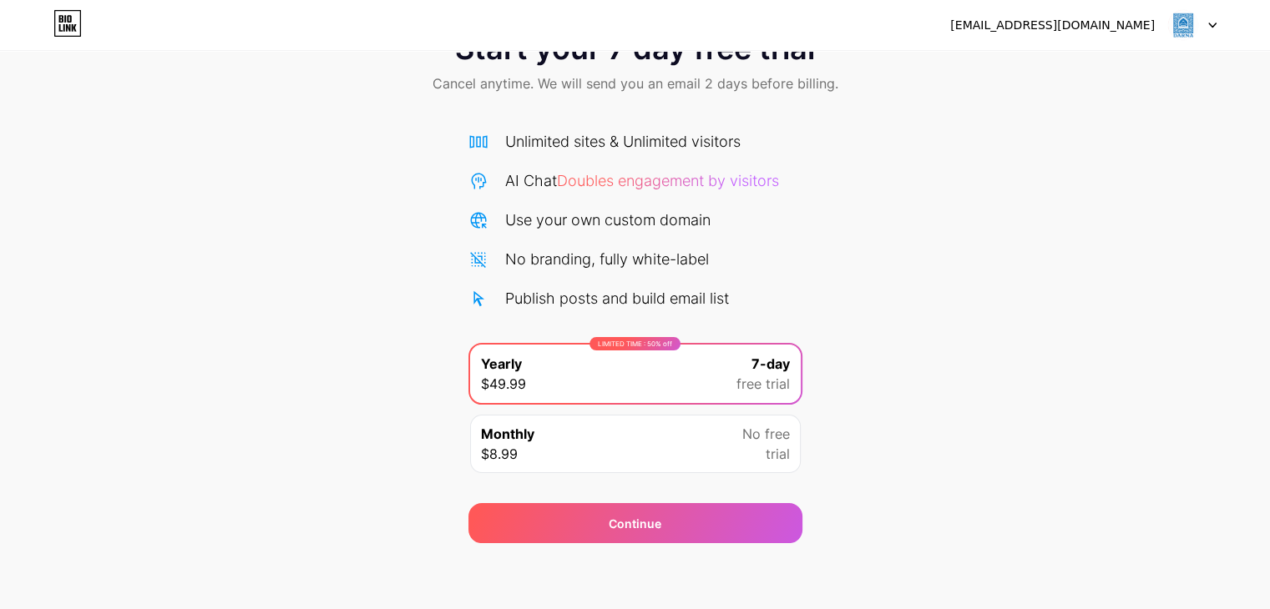
click at [695, 442] on div "Monthly $8.99 No free trial" at bounding box center [635, 444] width 331 height 58
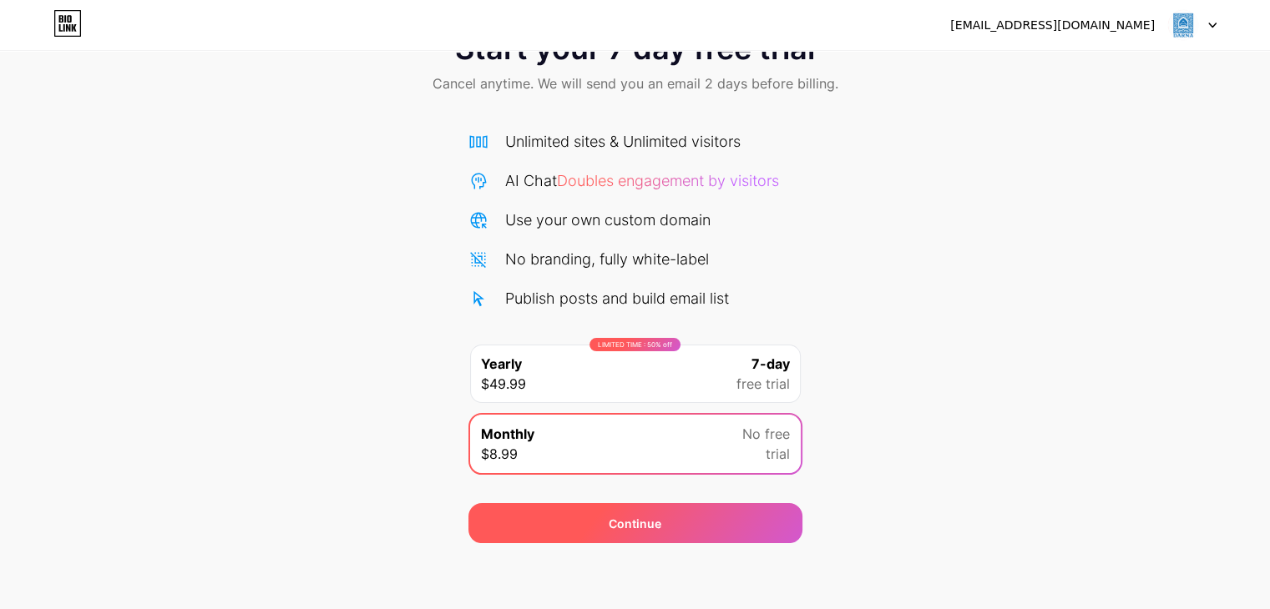
click at [687, 526] on div "Continue" at bounding box center [635, 523] width 334 height 40
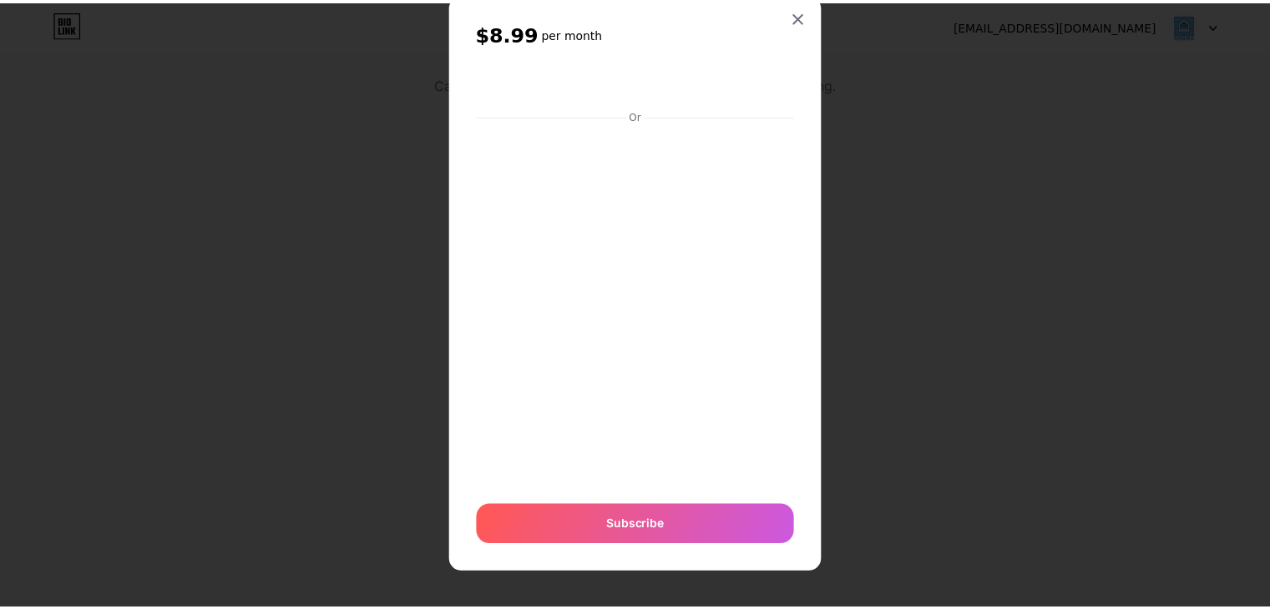
scroll to position [0, 0]
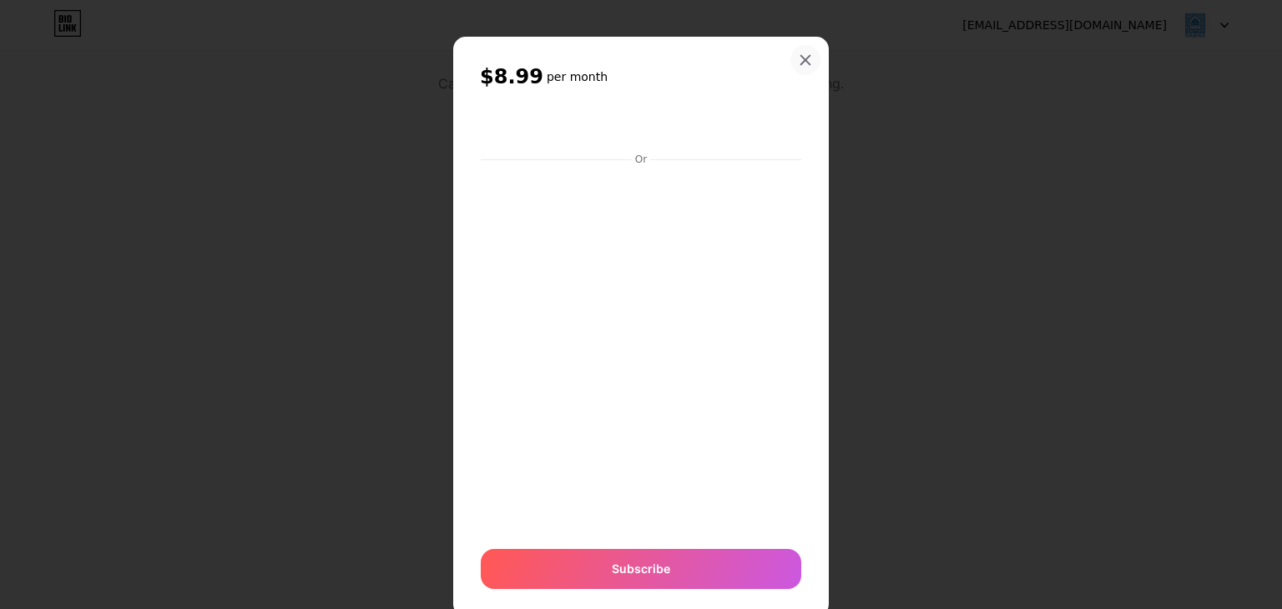
click at [799, 56] on icon at bounding box center [805, 59] width 13 height 13
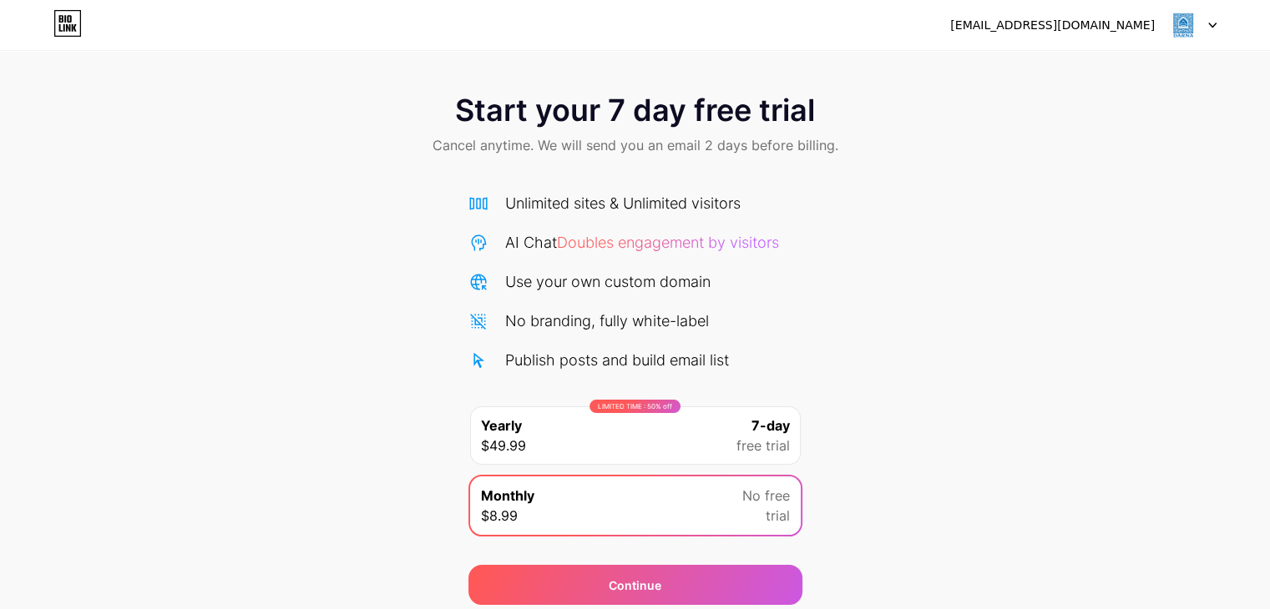
scroll to position [62, 0]
